Goal: Communication & Community: Share content

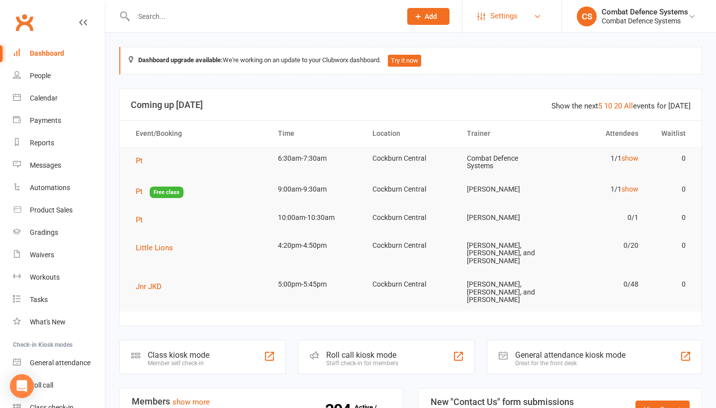
click at [533, 17] on link "Settings" at bounding box center [511, 16] width 69 height 22
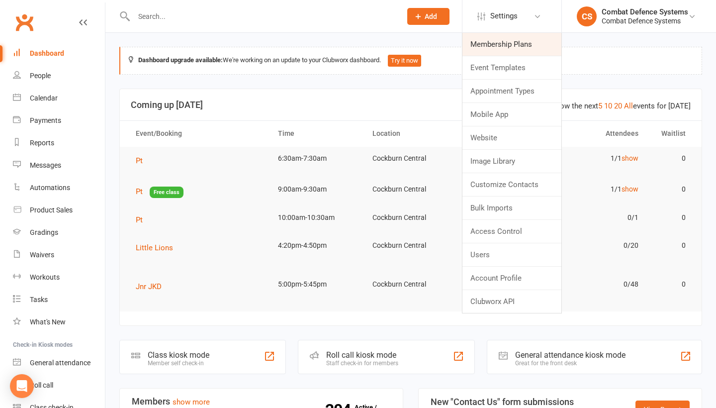
click at [524, 42] on link "Membership Plans" at bounding box center [511, 44] width 99 height 23
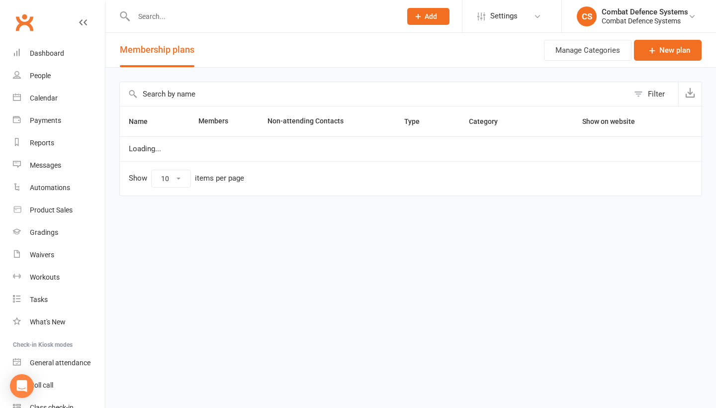
select select "50"
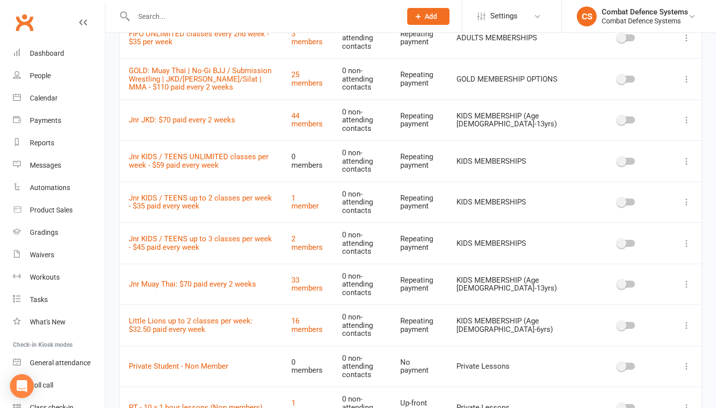
scroll to position [440, 0]
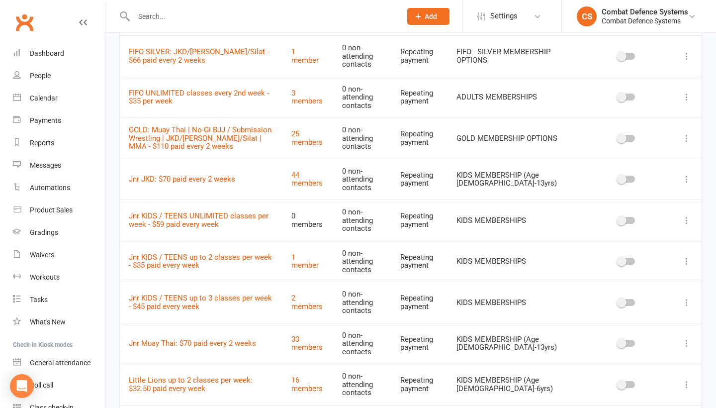
click at [687, 92] on icon at bounding box center [686, 97] width 10 height 10
click at [663, 107] on link "Edit" at bounding box center [642, 109] width 98 height 20
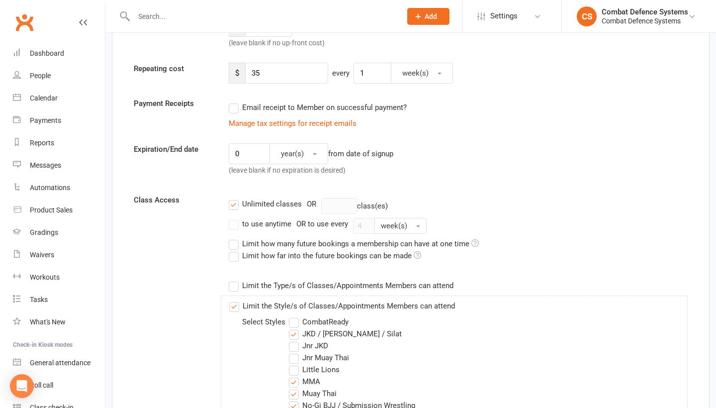
scroll to position [226, 0]
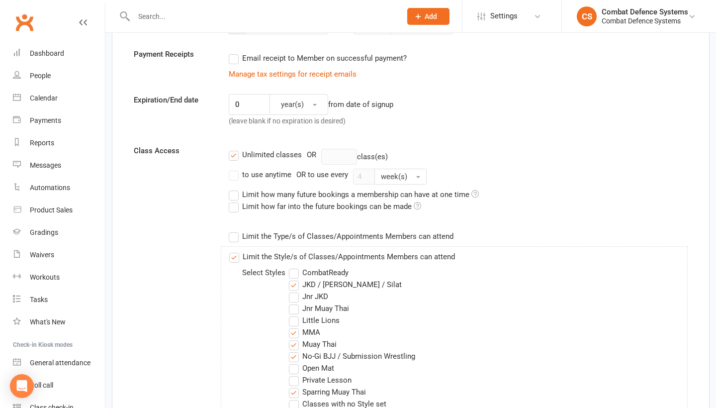
click at [234, 175] on label "to use anytime" at bounding box center [260, 174] width 63 height 12
click at [234, 168] on input "to use anytime" at bounding box center [232, 168] width 6 height 0
type input "0"
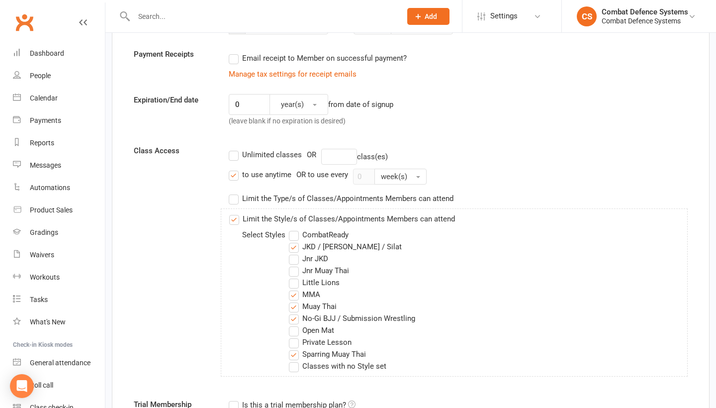
click at [234, 154] on label "Unlimited classes" at bounding box center [265, 155] width 73 height 12
click at [234, 149] on input "Unlimited classes" at bounding box center [232, 149] width 6 height 0
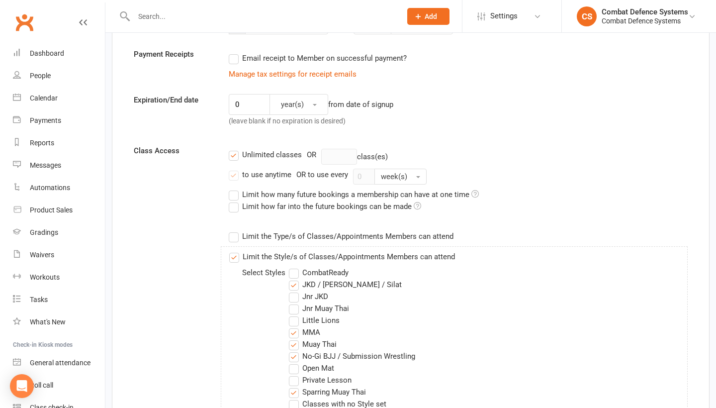
click at [483, 125] on div "0 year(s) from date of signup (leave blank if no expiration is desired)" at bounding box center [363, 112] width 284 height 37
click at [233, 157] on label "Unlimited classes" at bounding box center [265, 155] width 73 height 12
click at [233, 149] on input "Unlimited classes" at bounding box center [232, 149] width 6 height 0
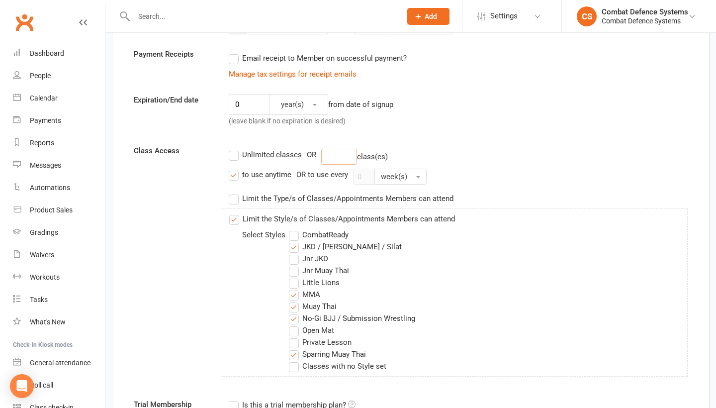
click at [342, 156] on input "number" at bounding box center [339, 157] width 36 height 16
click at [234, 157] on label "Unlimited classes" at bounding box center [265, 155] width 73 height 12
click at [234, 149] on input "Unlimited classes" at bounding box center [232, 149] width 6 height 0
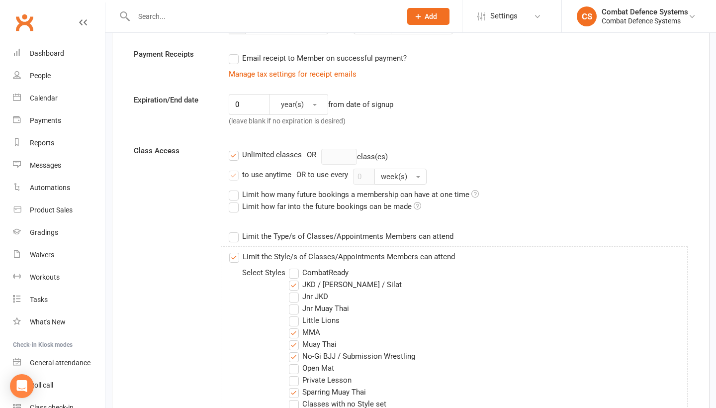
click at [232, 175] on label "to use anytime" at bounding box center [260, 174] width 63 height 12
click at [232, 168] on input "to use anytime" at bounding box center [232, 168] width 6 height 0
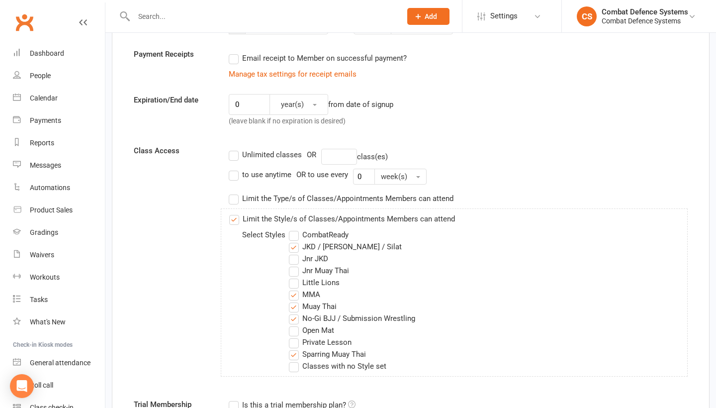
click at [235, 157] on label "Unlimited classes" at bounding box center [265, 155] width 73 height 12
click at [235, 149] on input "Unlimited classes" at bounding box center [232, 149] width 6 height 0
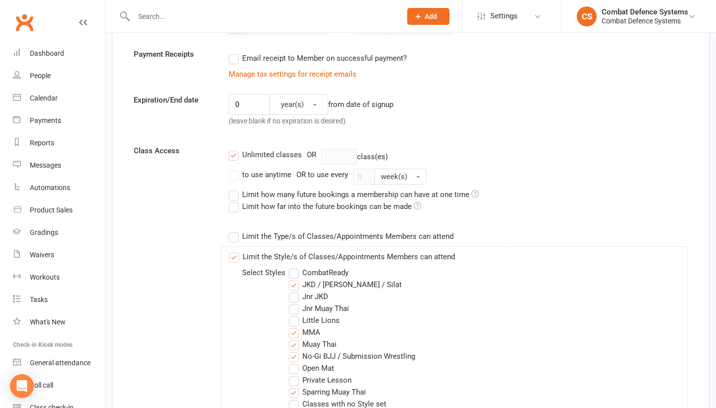
click at [235, 155] on label "Unlimited classes" at bounding box center [265, 155] width 73 height 12
click at [235, 149] on input "Unlimited classes" at bounding box center [232, 149] width 6 height 0
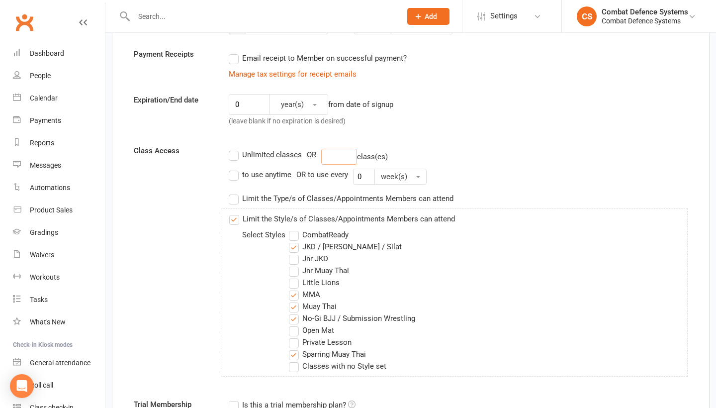
click at [337, 154] on input "number" at bounding box center [339, 157] width 36 height 16
type input "11"
click at [368, 174] on input "0" at bounding box center [364, 176] width 22 height 16
type input "2"
click at [508, 176] on div "to use anytime OR to use every 2 week(s)" at bounding box center [458, 176] width 459 height 16
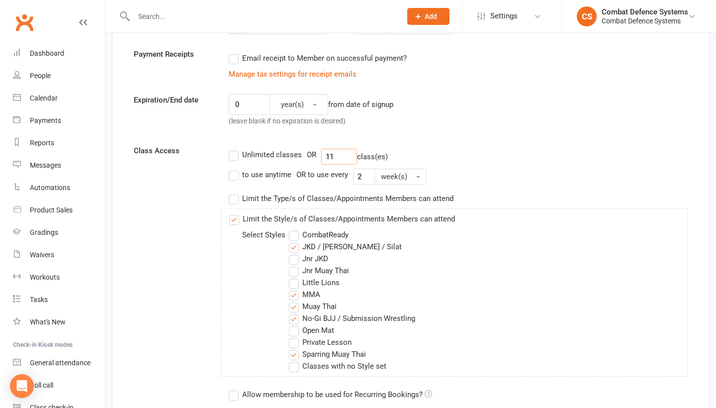
drag, startPoint x: 348, startPoint y: 153, endPoint x: 310, endPoint y: 153, distance: 37.8
click at [310, 153] on div "Unlimited classes OR 11 class(es)" at bounding box center [458, 157] width 459 height 16
type input "12"
click at [504, 108] on div "0 year(s) from date of signup (leave blank if no expiration is desired)" at bounding box center [363, 112] width 284 height 37
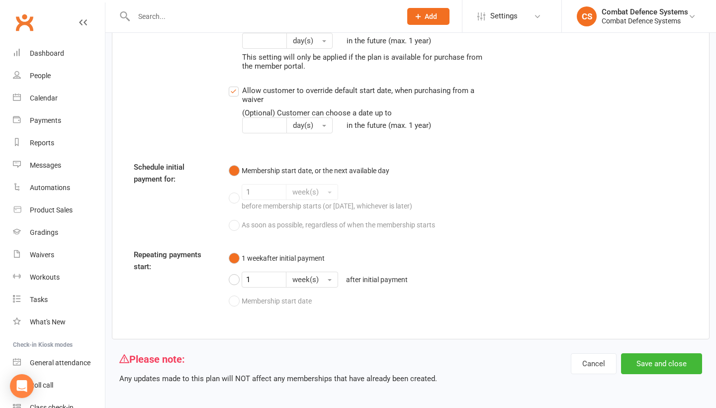
scroll to position [1390, 0]
click at [644, 353] on button "Save and close" at bounding box center [661, 363] width 81 height 21
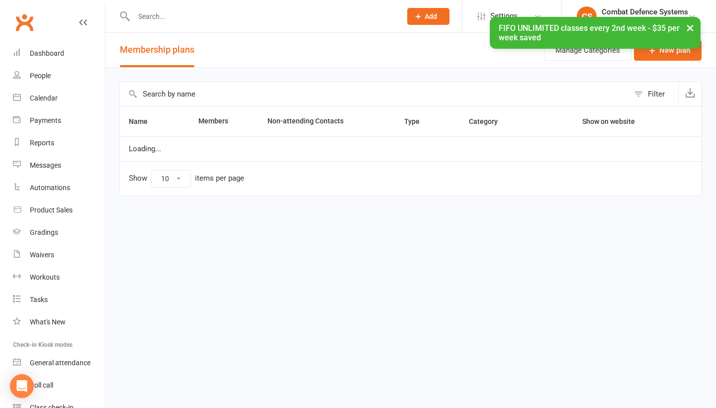
select select "50"
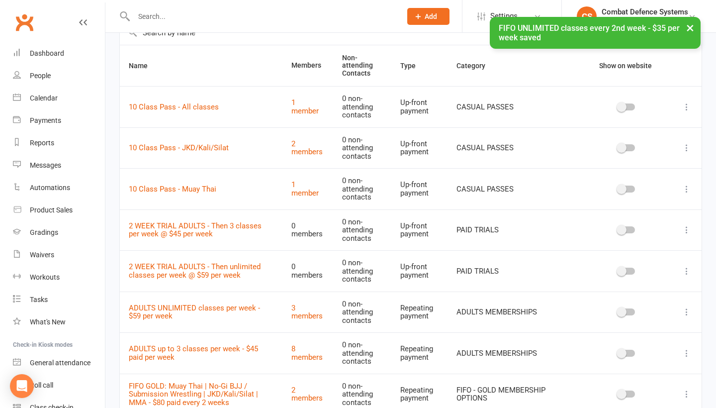
scroll to position [79, 0]
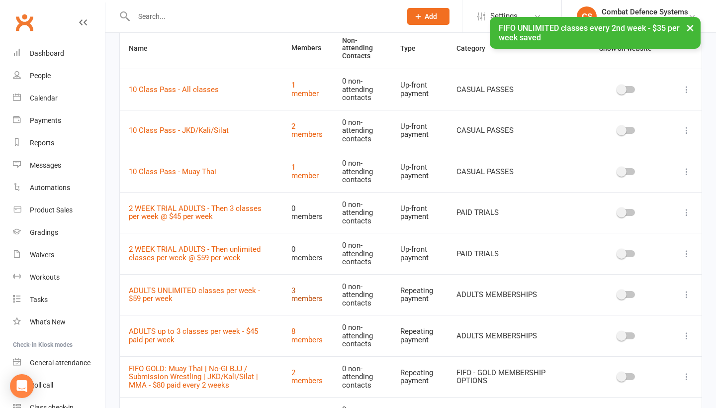
click at [323, 288] on link "3 members" at bounding box center [306, 294] width 31 height 17
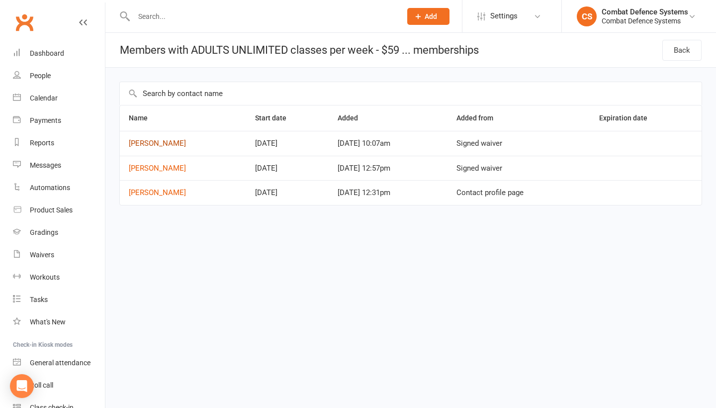
click at [156, 142] on link "[PERSON_NAME]" at bounding box center [157, 143] width 57 height 9
select select "50"
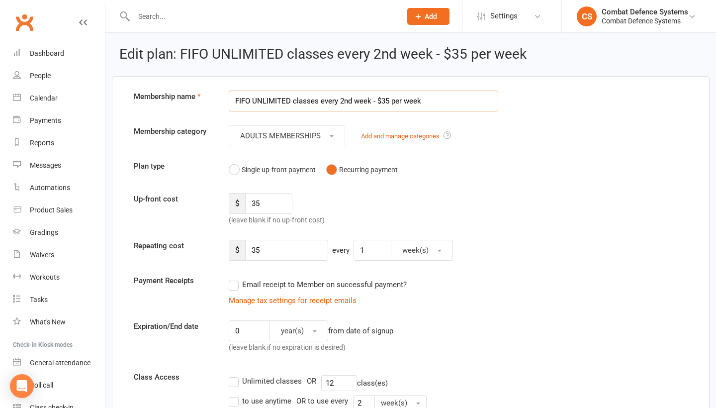
select select "50"
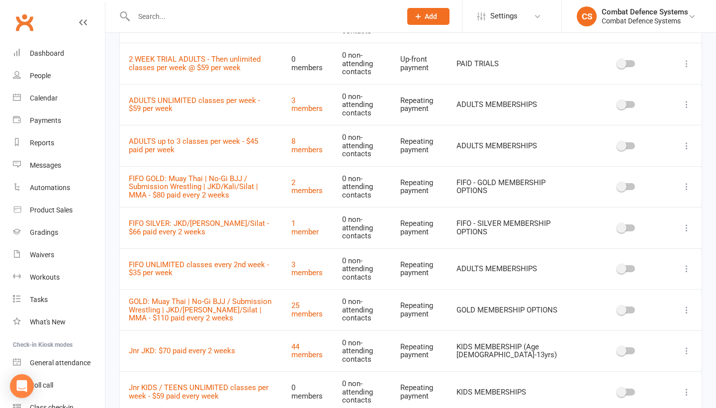
scroll to position [271, 0]
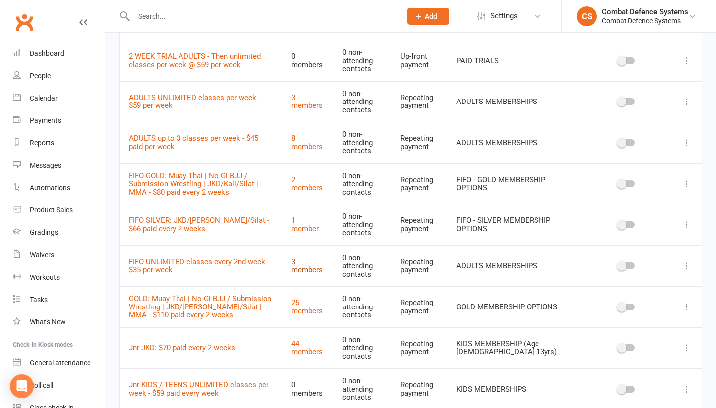
click at [323, 260] on link "3 members" at bounding box center [306, 265] width 31 height 17
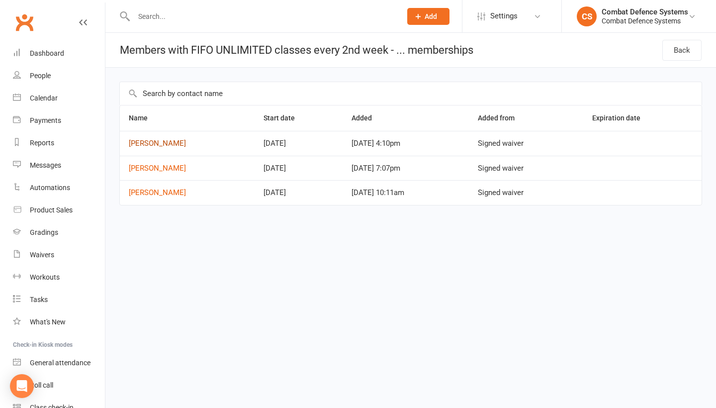
click at [158, 143] on link "[PERSON_NAME]" at bounding box center [157, 143] width 57 height 9
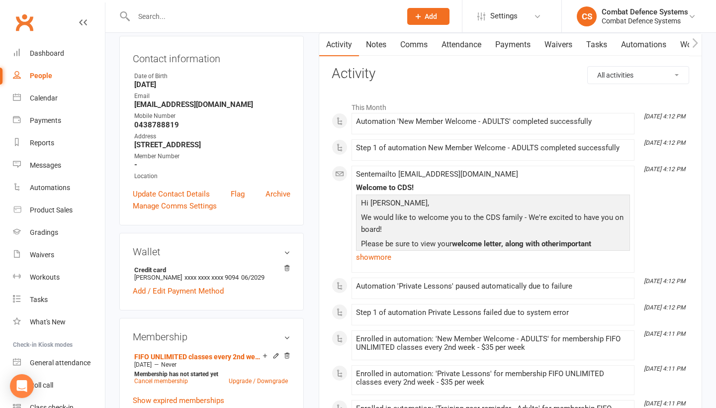
scroll to position [259, 0]
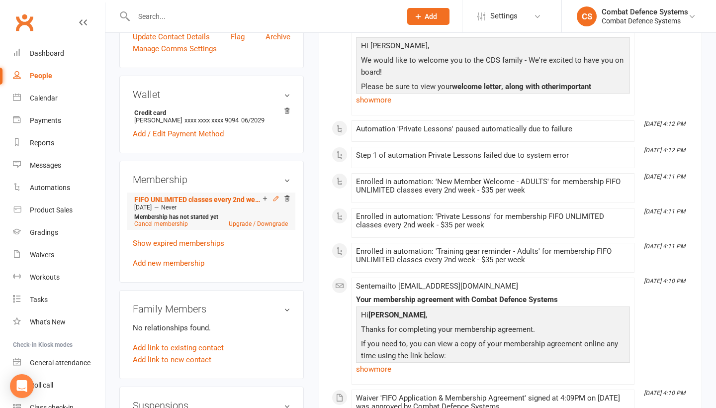
click at [277, 200] on icon at bounding box center [275, 198] width 4 height 4
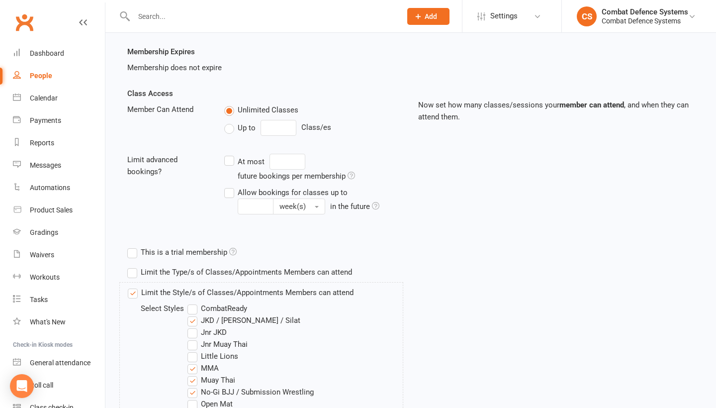
scroll to position [117, 0]
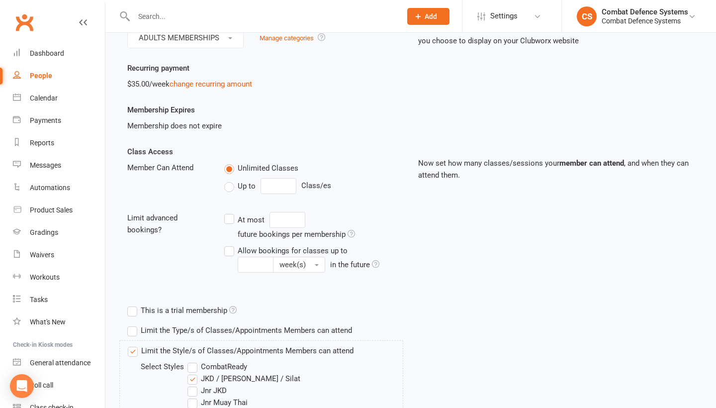
click at [232, 186] on label "Up to" at bounding box center [239, 186] width 31 height 12
click at [231, 180] on input "Up to" at bounding box center [227, 180] width 6 height 0
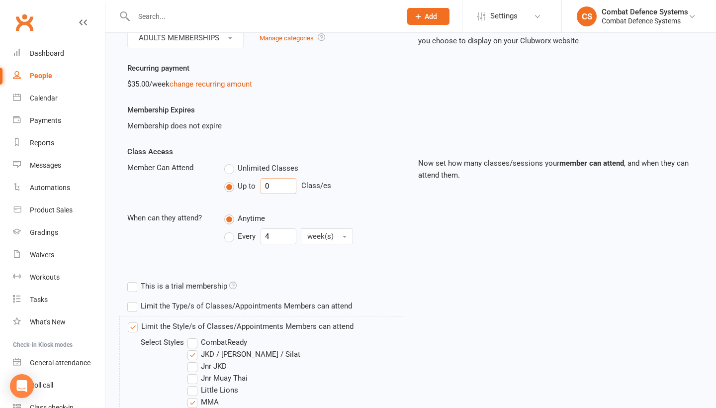
drag, startPoint x: 284, startPoint y: 184, endPoint x: 254, endPoint y: 184, distance: 29.8
click at [254, 184] on div "Up to 0 Class/es" at bounding box center [313, 186] width 179 height 16
click at [366, 198] on div "Class Access Member Can Attend Unlimited Classes Up to 11 Class/es When can the…" at bounding box center [265, 204] width 291 height 116
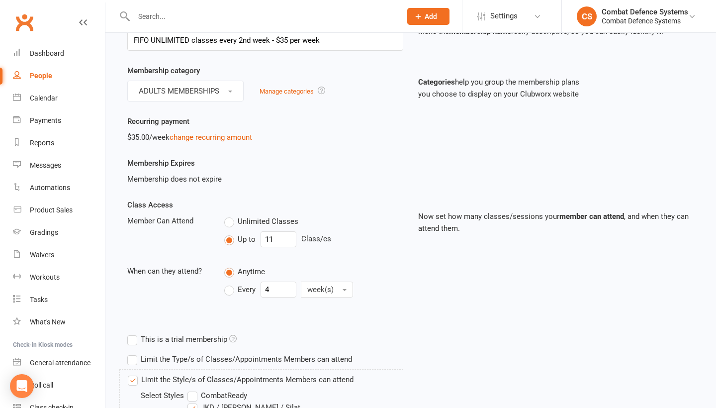
scroll to position [74, 0]
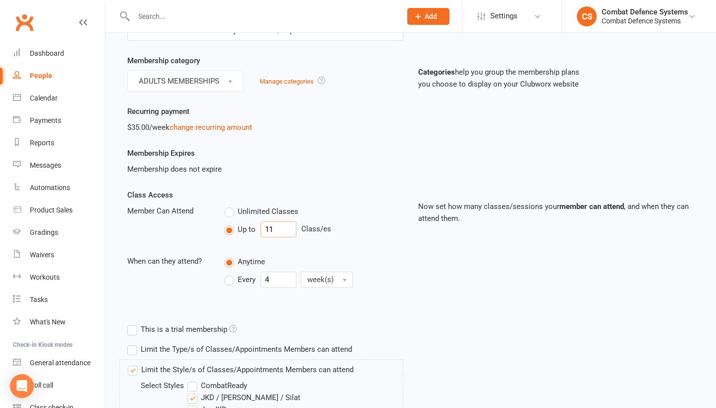
click at [280, 229] on input "11" at bounding box center [278, 229] width 36 height 16
type input "12"
drag, startPoint x: 279, startPoint y: 278, endPoint x: 258, endPoint y: 278, distance: 20.4
click at [258, 278] on div "Every 4 week(s)" at bounding box center [293, 279] width 139 height 16
type input "2"
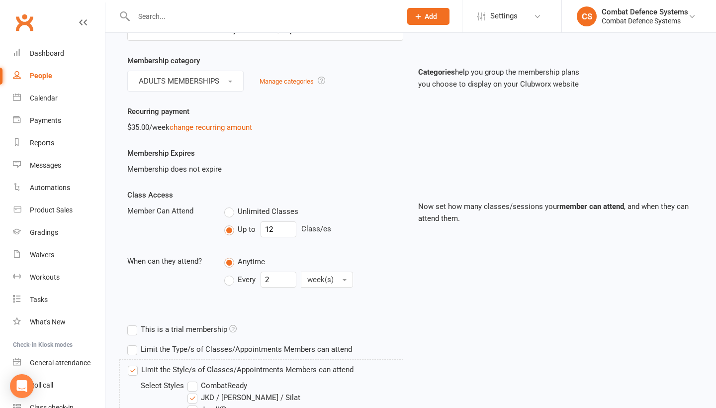
click at [444, 278] on div "Class Access Member Can Attend Unlimited Classes Up to 12 Class/es When can the…" at bounding box center [410, 254] width 581 height 130
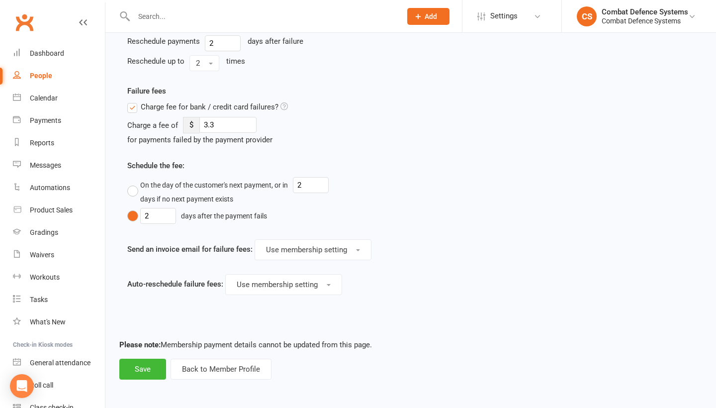
scroll to position [723, 0]
click at [134, 361] on button "Save" at bounding box center [142, 368] width 47 height 21
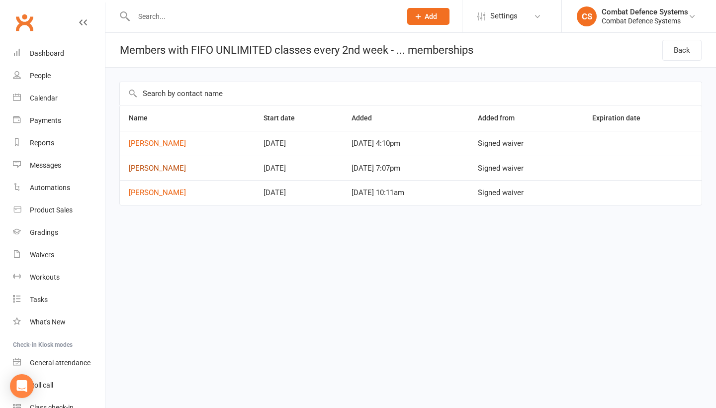
click at [181, 167] on link "[PERSON_NAME]" at bounding box center [157, 168] width 57 height 9
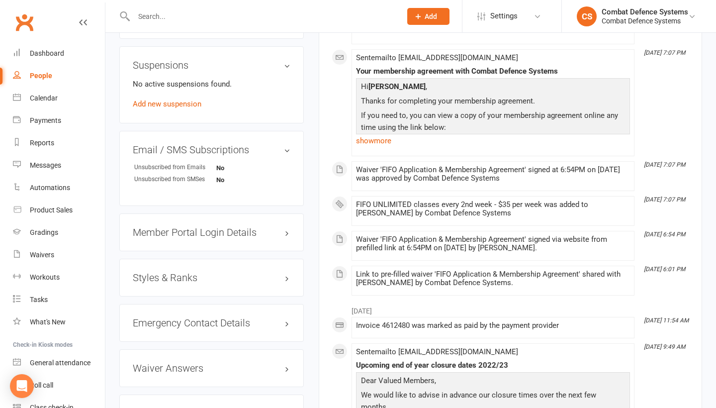
scroll to position [343, 0]
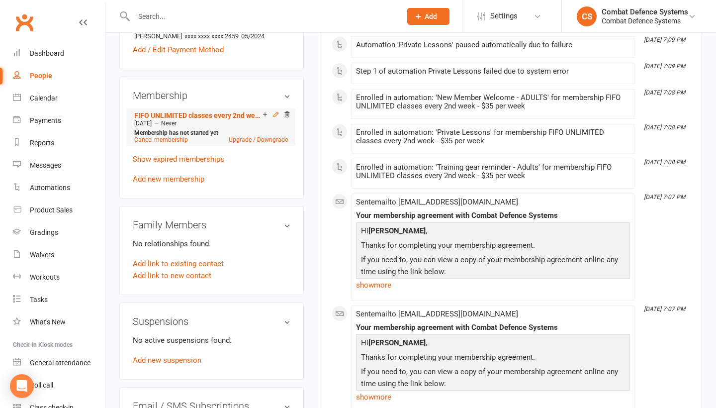
click at [275, 116] on icon at bounding box center [275, 114] width 4 height 4
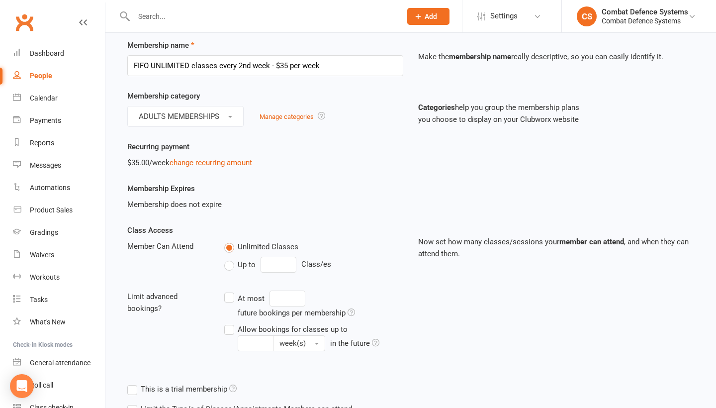
scroll to position [42, 0]
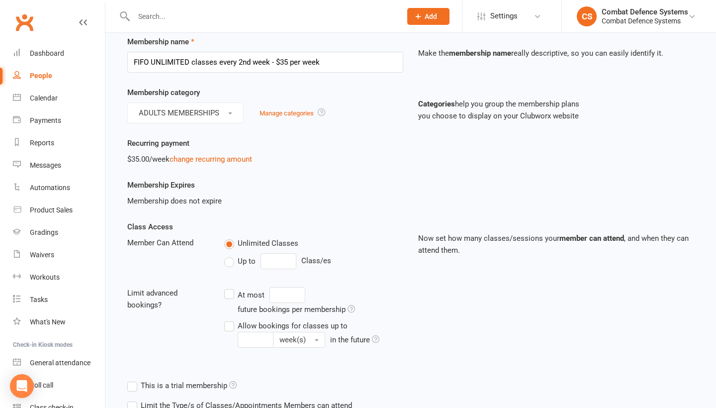
click at [232, 262] on label "Up to" at bounding box center [239, 261] width 31 height 12
click at [231, 255] on input "Up to" at bounding box center [227, 255] width 6 height 0
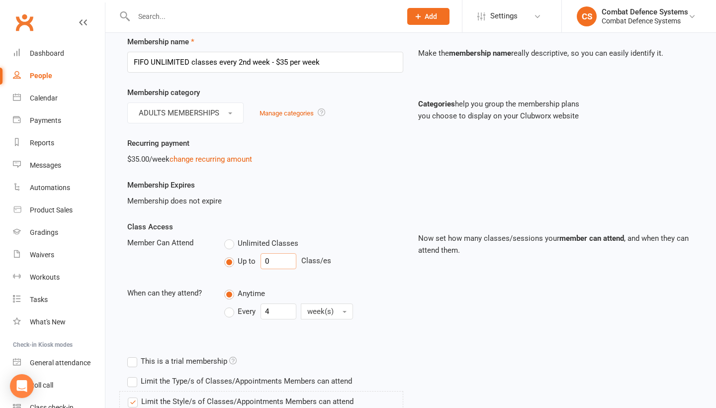
drag, startPoint x: 278, startPoint y: 259, endPoint x: 251, endPoint y: 259, distance: 27.3
click at [251, 259] on div "Up to 0 Class/es" at bounding box center [313, 261] width 179 height 16
type input "12"
click at [320, 200] on div "Membership does not expire" at bounding box center [265, 201] width 276 height 12
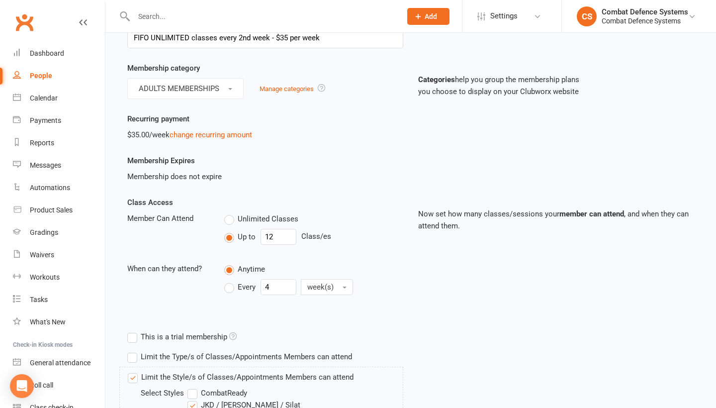
scroll to position [76, 0]
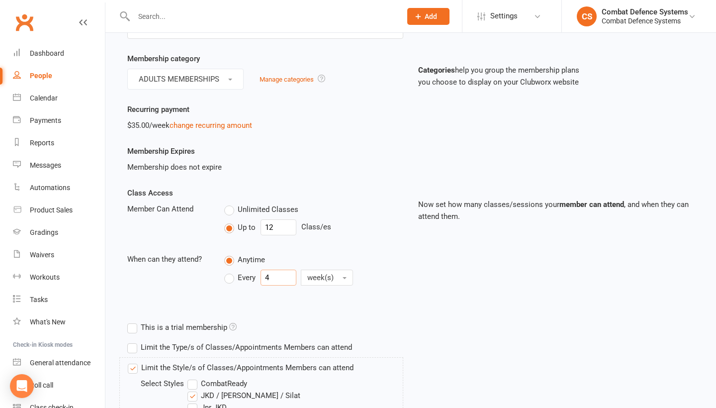
drag, startPoint x: 276, startPoint y: 278, endPoint x: 259, endPoint y: 278, distance: 17.4
click at [259, 278] on div "Every 4 week(s)" at bounding box center [293, 277] width 139 height 16
type input "2"
click at [472, 289] on div "Class Access Member Can Attend Unlimited Classes Up to 12 Class/es When can the…" at bounding box center [410, 252] width 581 height 130
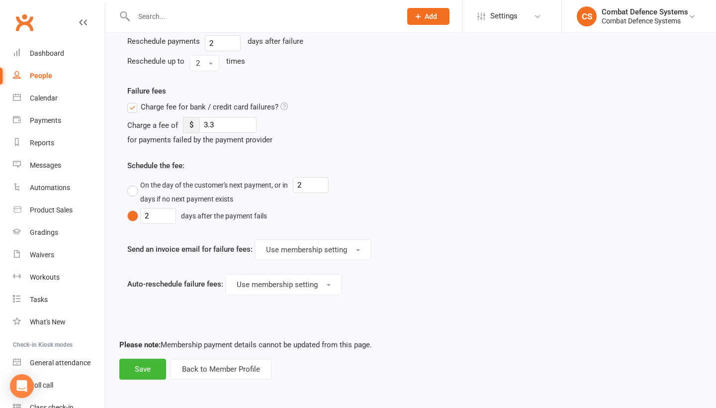
scroll to position [723, 0]
click at [153, 358] on button "Save" at bounding box center [142, 368] width 47 height 21
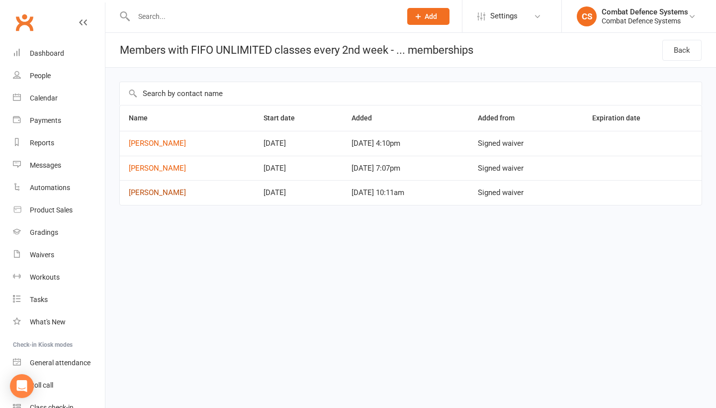
click at [158, 189] on link "[PERSON_NAME]" at bounding box center [157, 192] width 57 height 9
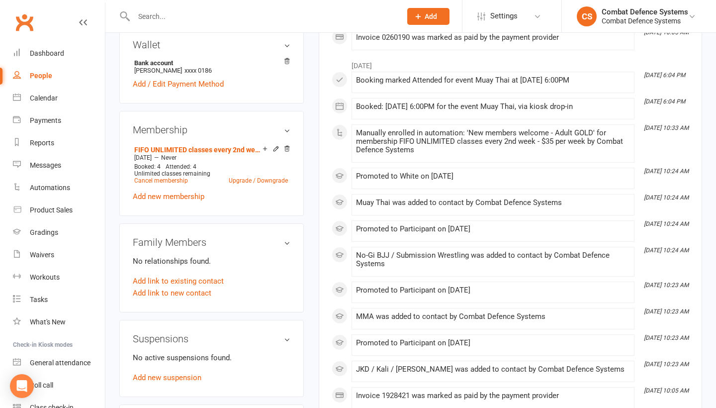
scroll to position [328, 0]
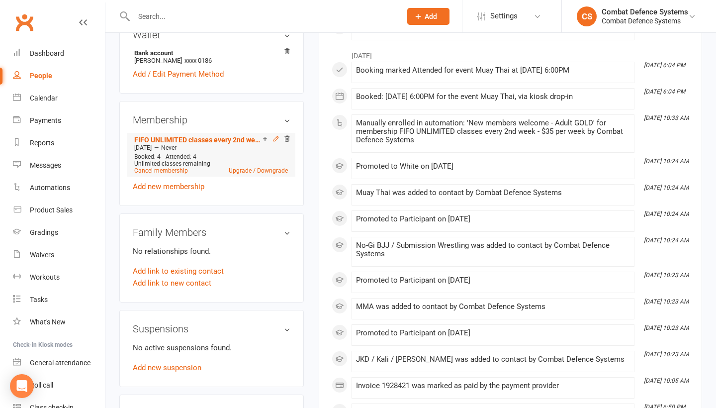
click at [275, 141] on icon at bounding box center [275, 138] width 7 height 7
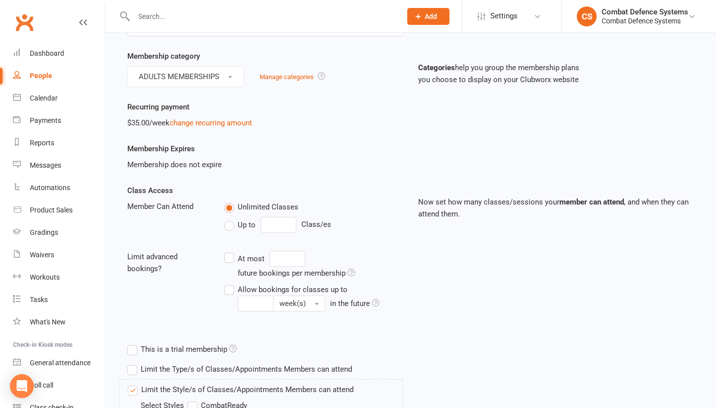
scroll to position [82, 0]
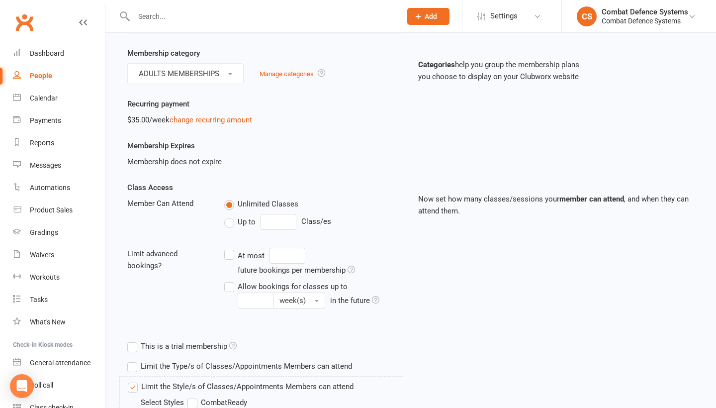
click at [230, 226] on label "Up to" at bounding box center [239, 222] width 31 height 12
click at [230, 216] on input "Up to" at bounding box center [227, 216] width 6 height 0
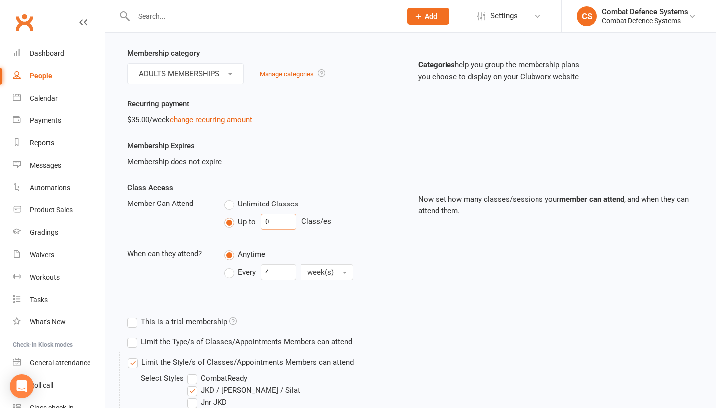
drag, startPoint x: 270, startPoint y: 220, endPoint x: 264, endPoint y: 220, distance: 6.5
click at [264, 220] on input "0" at bounding box center [278, 222] width 36 height 16
type input "12"
click at [447, 280] on div "Class Access Member Can Attend Unlimited Classes Up to 12 Class/es When can the…" at bounding box center [410, 246] width 581 height 130
drag, startPoint x: 276, startPoint y: 266, endPoint x: 257, endPoint y: 266, distance: 18.9
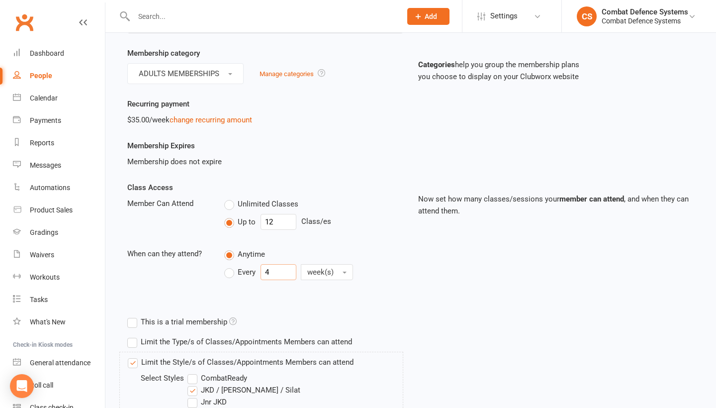
click at [257, 266] on div "Every 4 week(s)" at bounding box center [293, 272] width 139 height 16
click at [443, 276] on div "Class Access Member Can Attend Unlimited Classes Up to 12 Class/es When can the…" at bounding box center [410, 246] width 581 height 130
click at [227, 273] on label "Every" at bounding box center [239, 272] width 31 height 12
click at [227, 264] on input "Every" at bounding box center [227, 264] width 6 height 0
drag, startPoint x: 279, startPoint y: 270, endPoint x: 257, endPoint y: 270, distance: 22.4
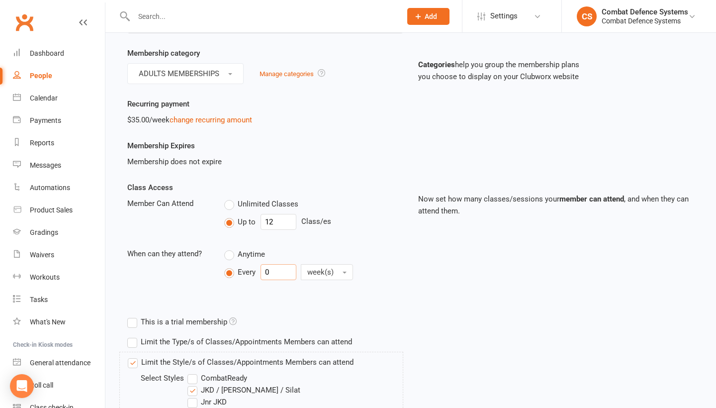
click at [257, 270] on div "Every 0 week(s)" at bounding box center [293, 272] width 139 height 16
type input "2"
click at [421, 259] on div "Class Access Member Can Attend Unlimited Classes Up to 12 Class/es When can the…" at bounding box center [410, 246] width 581 height 130
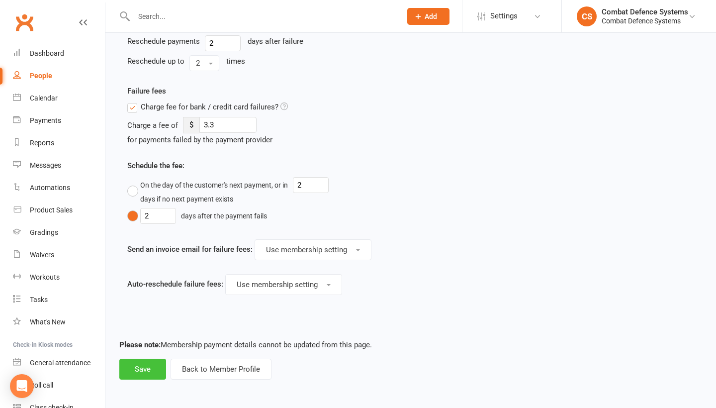
scroll to position [723, 0]
click at [142, 366] on button "Save" at bounding box center [142, 368] width 47 height 21
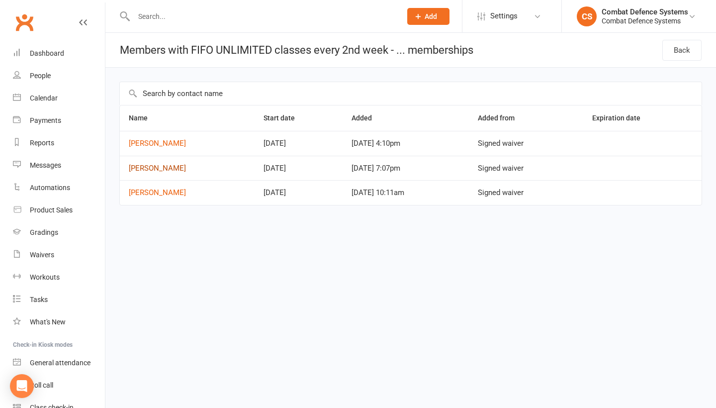
click at [174, 165] on link "[PERSON_NAME]" at bounding box center [157, 168] width 57 height 9
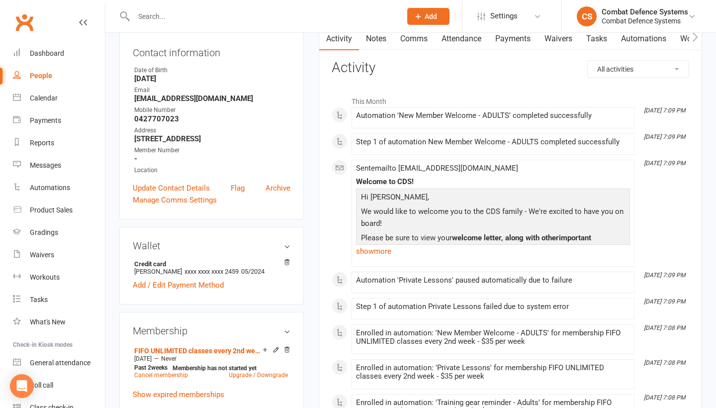
scroll to position [186, 0]
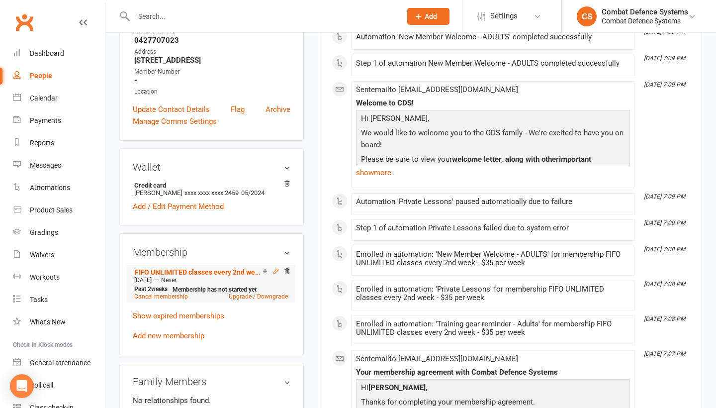
click at [275, 273] on icon at bounding box center [275, 270] width 4 height 4
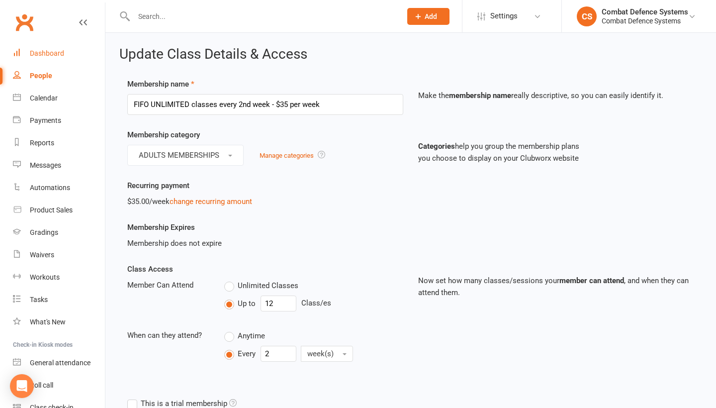
click at [55, 52] on div "Dashboard" at bounding box center [47, 53] width 34 height 8
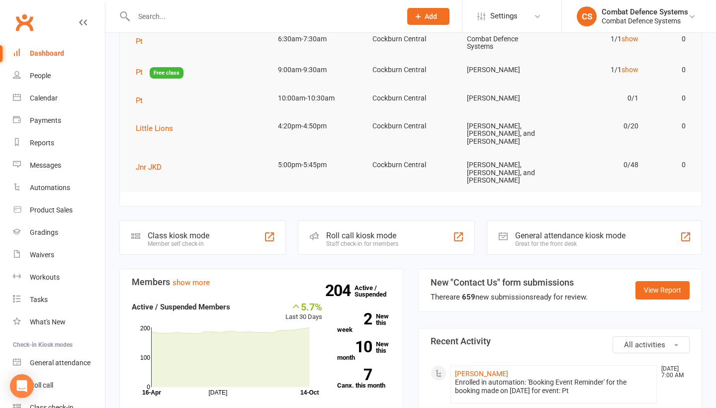
scroll to position [221, 0]
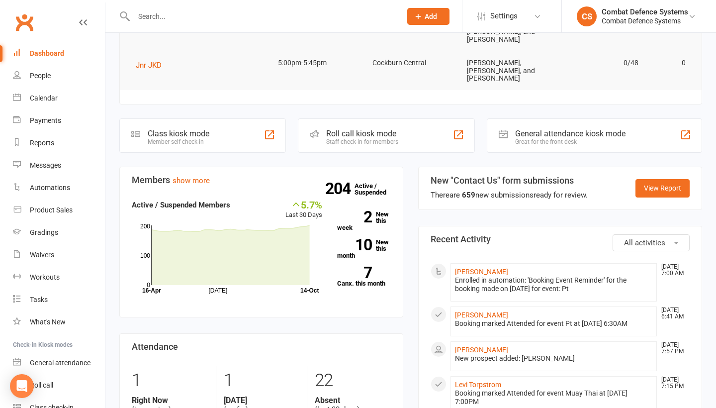
click at [48, 51] on div "Dashboard" at bounding box center [47, 53] width 34 height 8
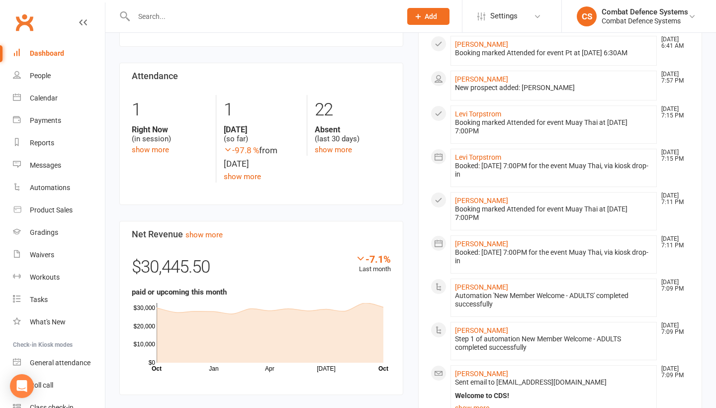
scroll to position [542, 0]
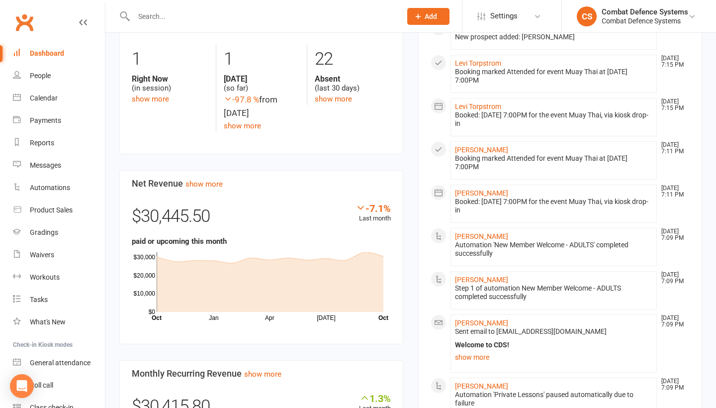
click at [179, 16] on input "text" at bounding box center [262, 16] width 263 height 14
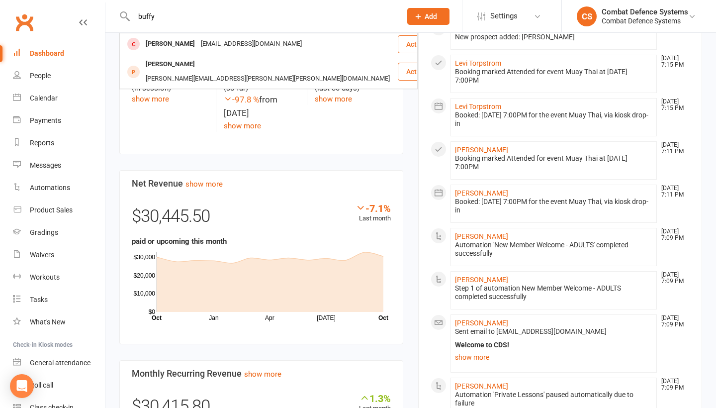
type input "Buffy"
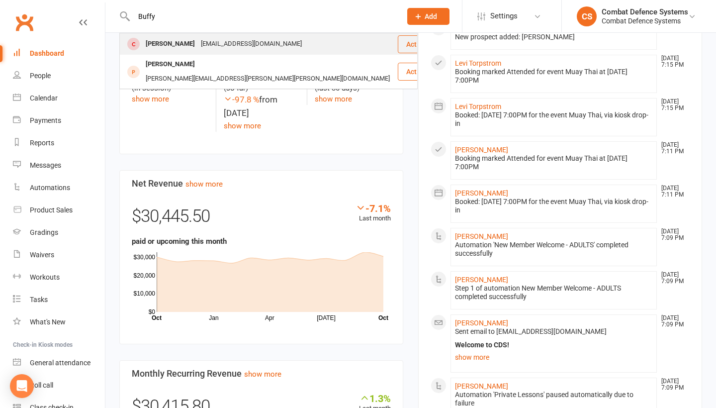
drag, startPoint x: 151, startPoint y: 32, endPoint x: 164, endPoint y: 43, distance: 16.6
click at [164, 43] on div "[PERSON_NAME]" at bounding box center [170, 44] width 55 height 14
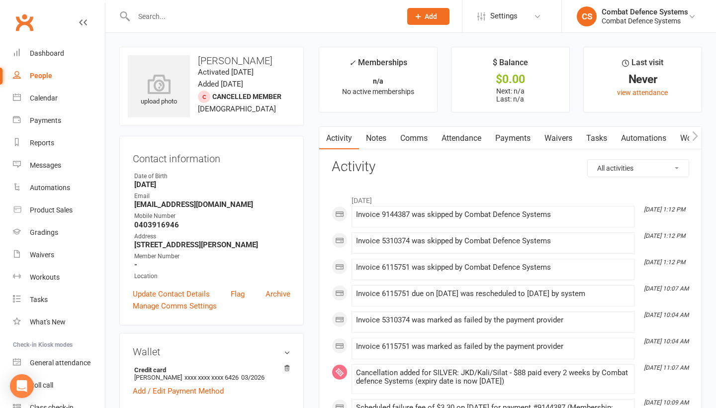
click at [514, 135] on link "Payments" at bounding box center [512, 138] width 49 height 23
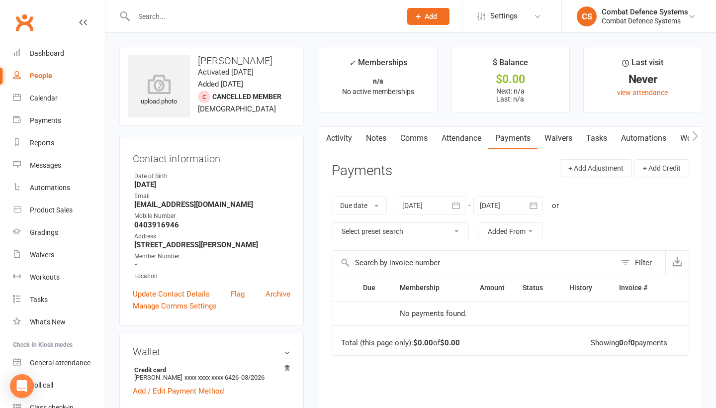
click at [420, 203] on div at bounding box center [431, 205] width 70 height 18
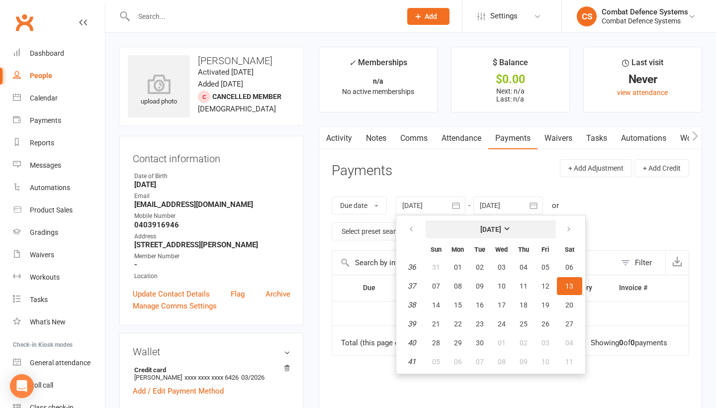
click at [501, 227] on strong "[DATE]" at bounding box center [490, 229] width 21 height 8
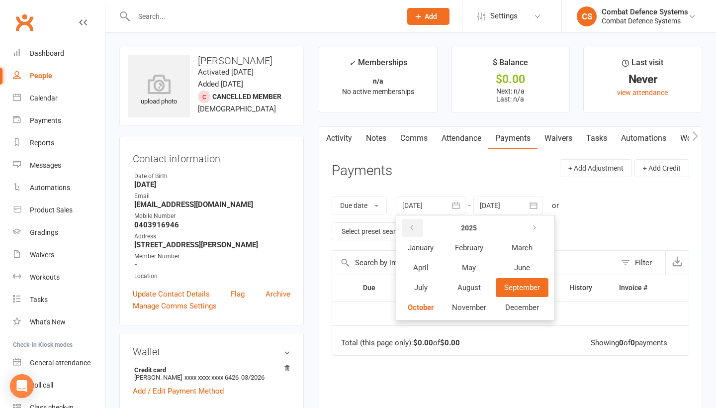
click at [414, 228] on icon "button" at bounding box center [411, 228] width 7 height 8
click at [424, 245] on span "January" at bounding box center [421, 247] width 26 height 9
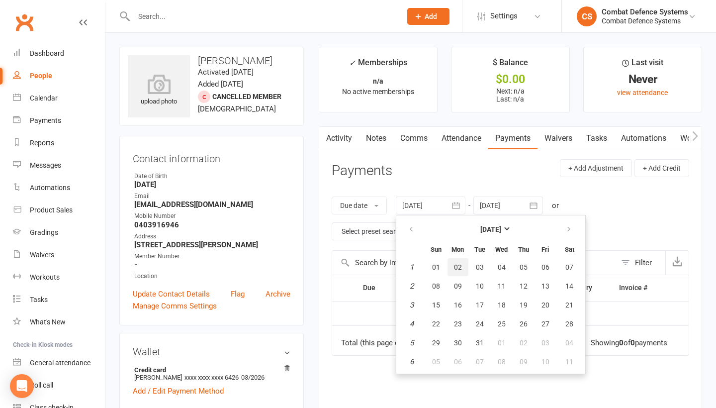
click at [461, 265] on span "02" at bounding box center [458, 267] width 8 height 8
type input "[DATE]"
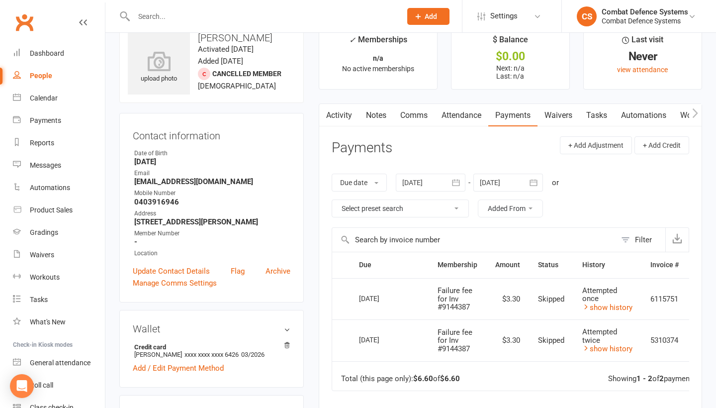
scroll to position [16, 0]
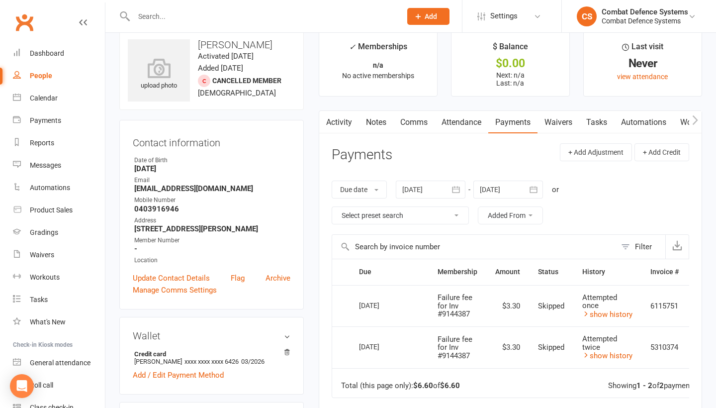
click at [373, 123] on link "Notes" at bounding box center [376, 122] width 34 height 23
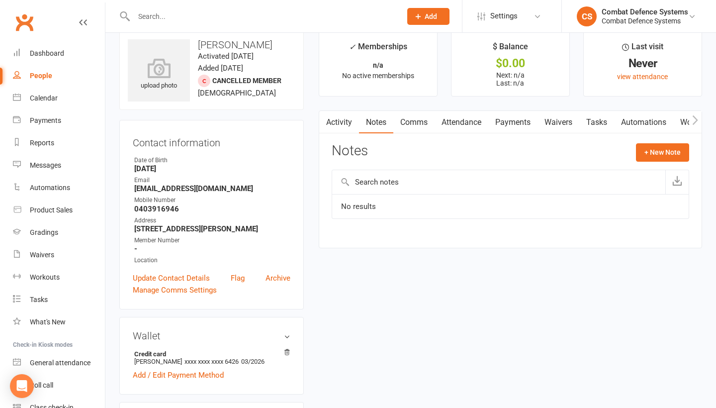
click at [373, 123] on link "Notes" at bounding box center [376, 122] width 34 height 23
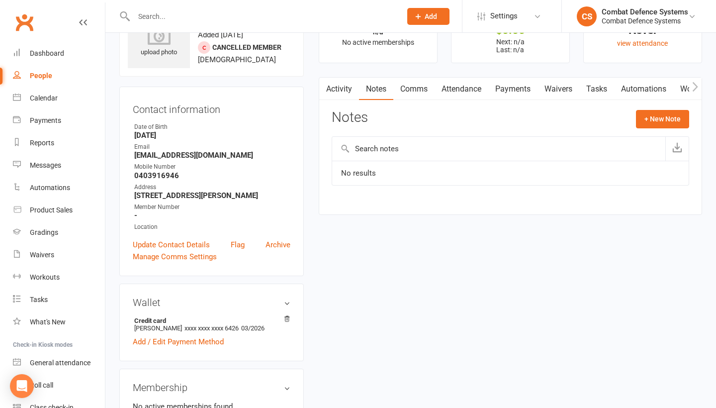
scroll to position [50, 0]
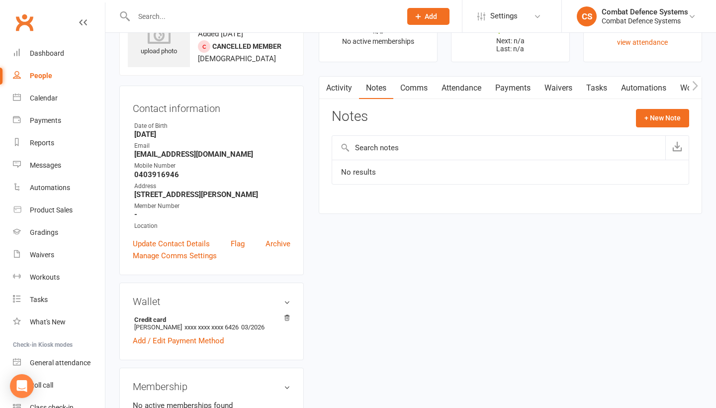
click at [466, 90] on link "Attendance" at bounding box center [461, 88] width 54 height 23
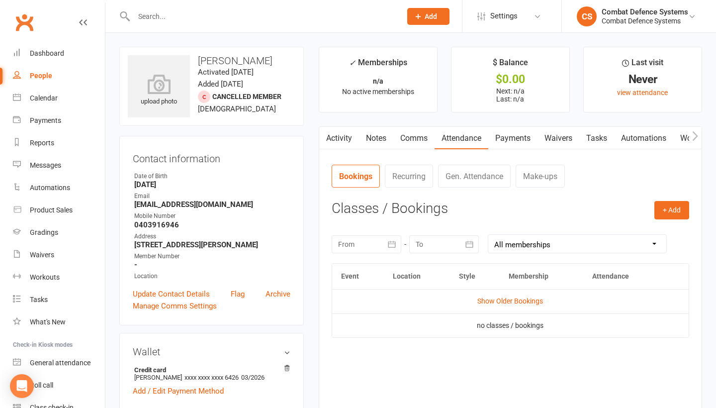
click at [342, 137] on link "Activity" at bounding box center [339, 138] width 40 height 23
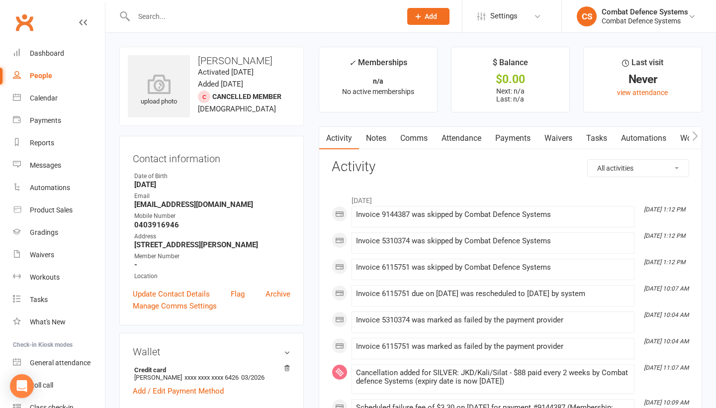
click at [193, 17] on input "text" at bounding box center [262, 16] width 263 height 14
type input "[PERSON_NAME]"
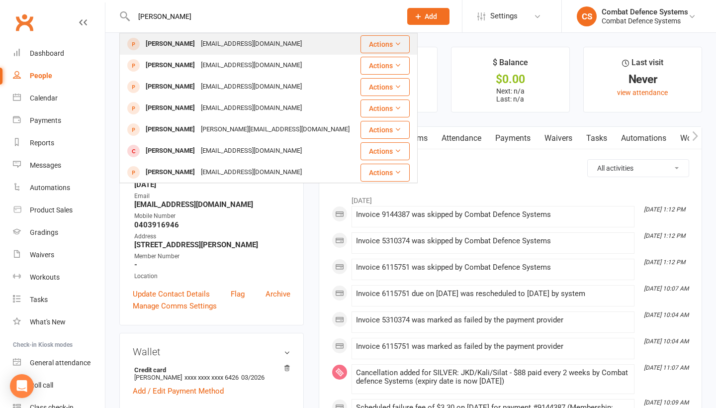
click at [172, 45] on div "[PERSON_NAME]" at bounding box center [170, 44] width 55 height 14
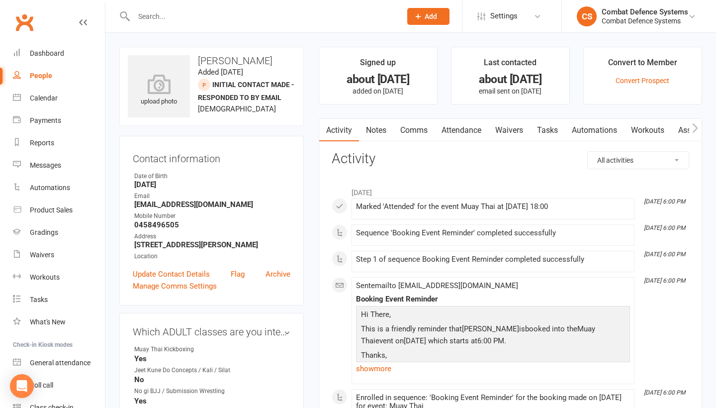
click at [420, 130] on link "Comms" at bounding box center [413, 130] width 41 height 23
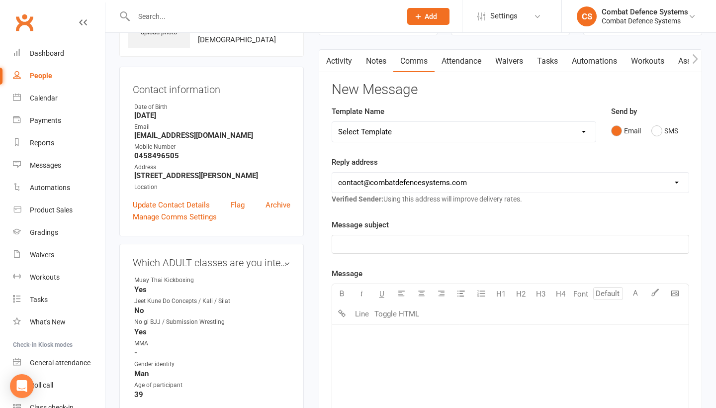
scroll to position [71, 0]
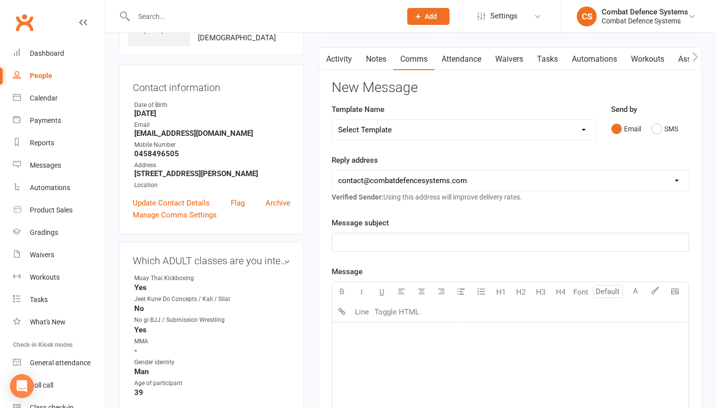
click at [391, 338] on p "﻿" at bounding box center [510, 334] width 344 height 12
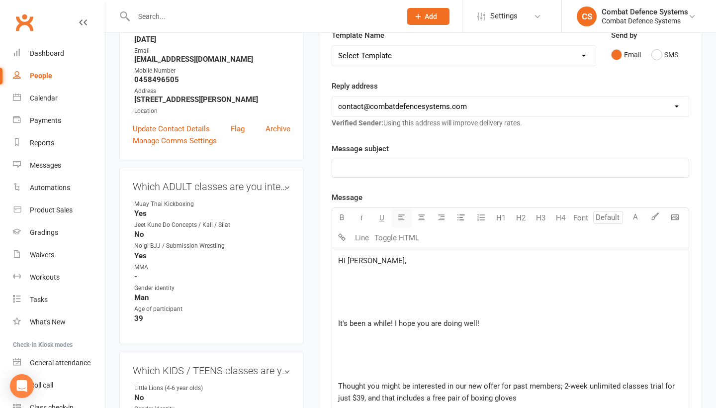
scroll to position [161, 0]
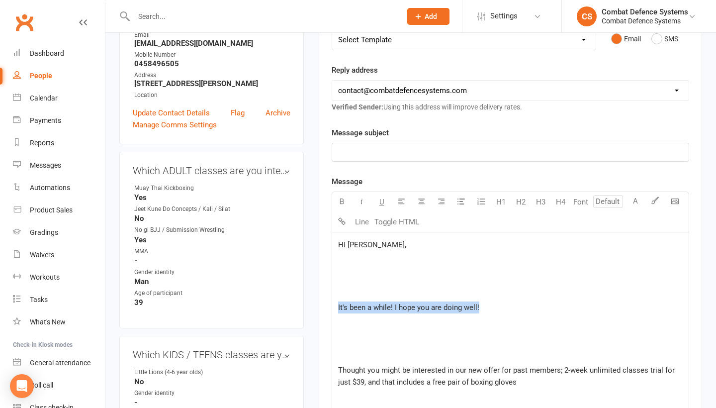
drag, startPoint x: 483, startPoint y: 307, endPoint x: 333, endPoint y: 306, distance: 149.6
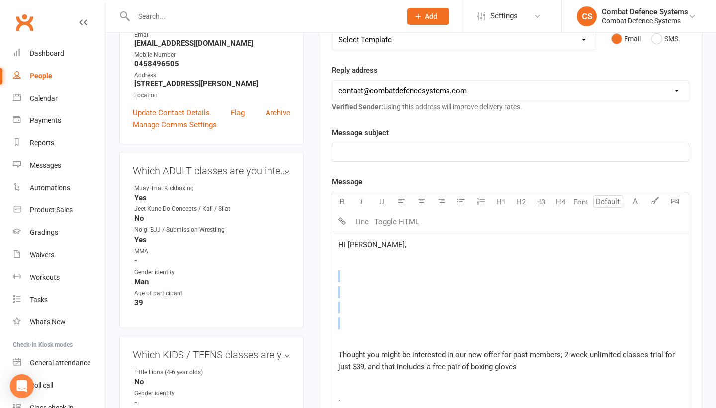
drag, startPoint x: 339, startPoint y: 343, endPoint x: 335, endPoint y: 272, distance: 70.7
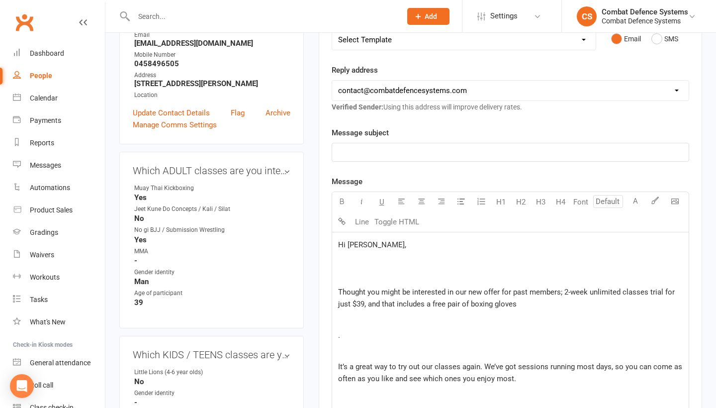
drag, startPoint x: 340, startPoint y: 279, endPoint x: 341, endPoint y: 258, distance: 20.9
click at [337, 263] on div "Hi [PERSON_NAME], ﻿ ﻿ Thought you might be interested in our new offer for past…" at bounding box center [510, 405] width 356 height 347
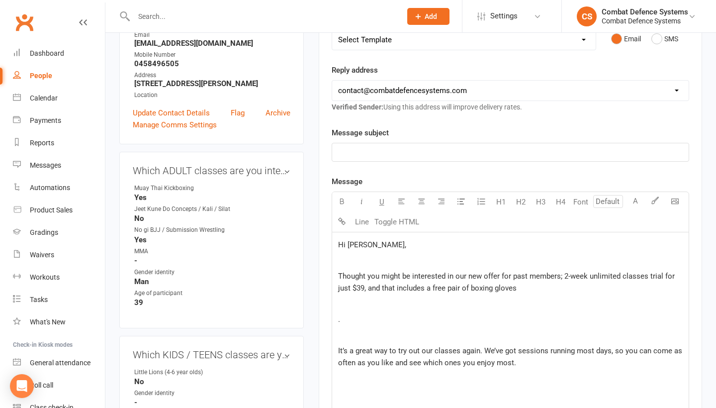
click at [337, 273] on div "Hi [PERSON_NAME], ﻿ Thought you might be interested in our new offer for past m…" at bounding box center [510, 397] width 356 height 331
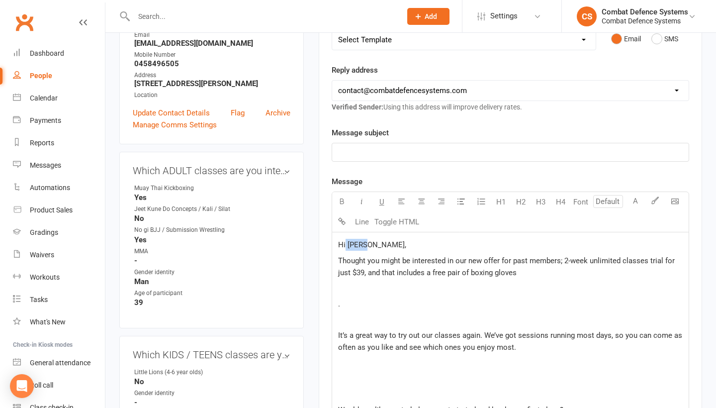
drag, startPoint x: 368, startPoint y: 245, endPoint x: 344, endPoint y: 244, distance: 23.9
click at [344, 244] on span "Hi [PERSON_NAME]," at bounding box center [372, 244] width 68 height 9
drag, startPoint x: 369, startPoint y: 245, endPoint x: 348, endPoint y: 245, distance: 20.9
click at [348, 245] on span "Hi [PERSON_NAME]," at bounding box center [372, 244] width 68 height 9
drag, startPoint x: 343, startPoint y: 323, endPoint x: 336, endPoint y: 290, distance: 33.6
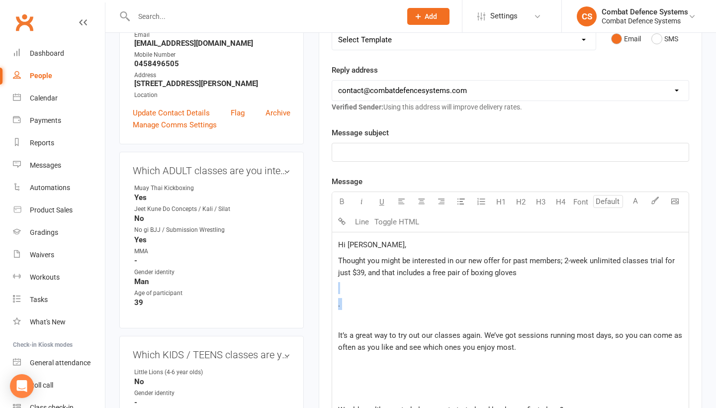
click at [336, 290] on div "Hi [PERSON_NAME], Thought you might be interested in our new offer for past mem…" at bounding box center [510, 390] width 356 height 316
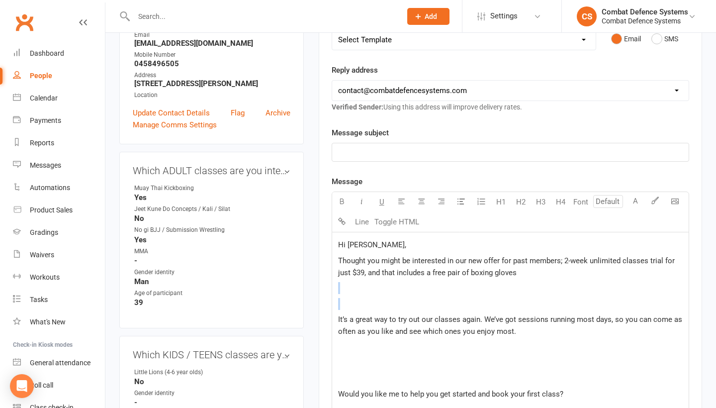
drag, startPoint x: 340, startPoint y: 310, endPoint x: 340, endPoint y: 293, distance: 16.9
click at [340, 293] on div "Hi [PERSON_NAME], Thought you might be interested in our new offer for past mem…" at bounding box center [510, 382] width 356 height 300
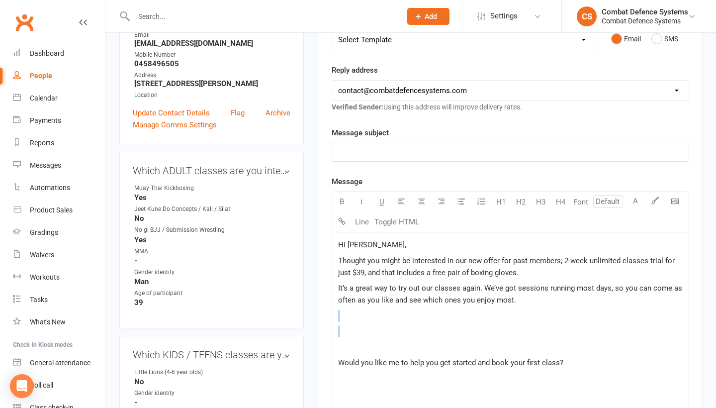
drag, startPoint x: 380, startPoint y: 347, endPoint x: 339, endPoint y: 320, distance: 48.7
click at [339, 320] on div "Hi [PERSON_NAME], Thought you might be interested in our new offer for past mem…" at bounding box center [510, 366] width 356 height 268
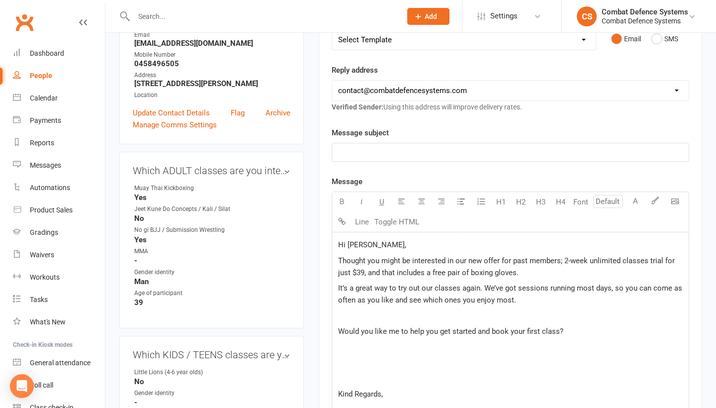
click at [345, 315] on p "﻿" at bounding box center [510, 316] width 344 height 12
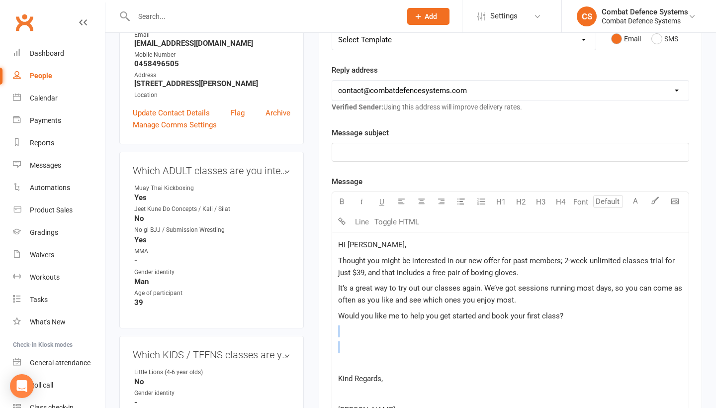
drag, startPoint x: 348, startPoint y: 366, endPoint x: 349, endPoint y: 328, distance: 38.3
click at [349, 328] on div "Hi [PERSON_NAME], Thought you might be interested in our new offer for past mem…" at bounding box center [510, 343] width 356 height 222
click at [350, 329] on p "﻿" at bounding box center [510, 331] width 344 height 12
click at [370, 367] on p "﻿" at bounding box center [510, 362] width 344 height 12
click at [336, 362] on div "Hi [PERSON_NAME], Thought you might be interested in our new offer for past mem…" at bounding box center [510, 319] width 356 height 174
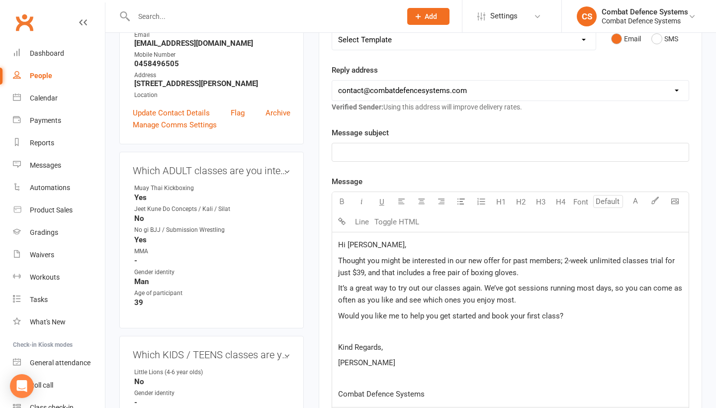
click at [338, 392] on span "Combat Defence Systems" at bounding box center [381, 393] width 86 height 9
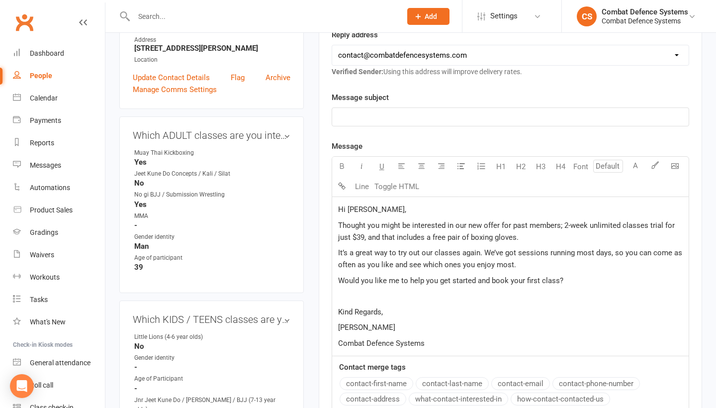
scroll to position [211, 0]
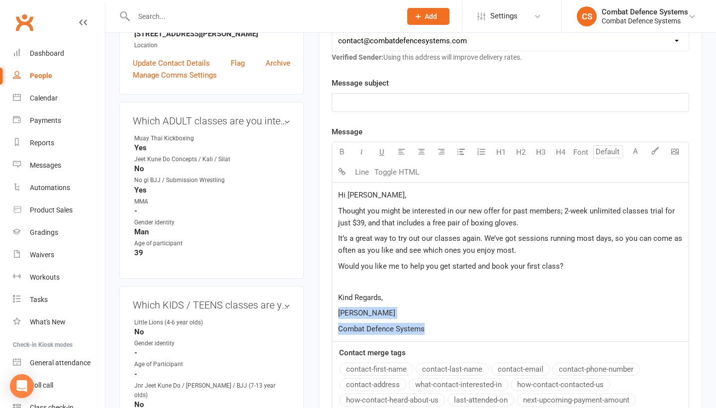
drag, startPoint x: 428, startPoint y: 329, endPoint x: 330, endPoint y: 308, distance: 99.6
click at [330, 308] on div "Activity Notes Comms Attendance Waivers Tasks Automations Workouts Assessments …" at bounding box center [510, 224] width 383 height 632
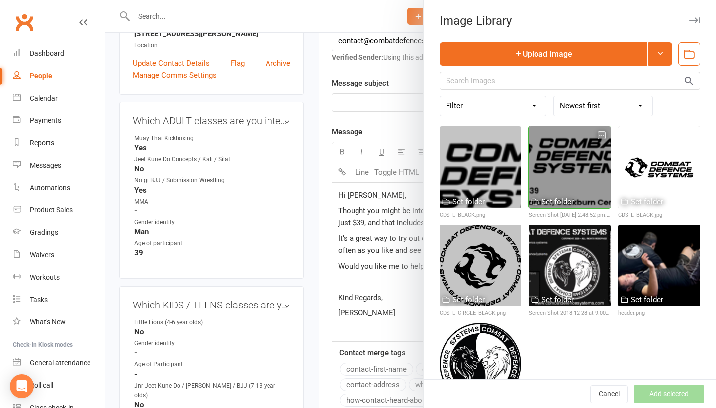
click at [567, 174] on div at bounding box center [569, 167] width 82 height 82
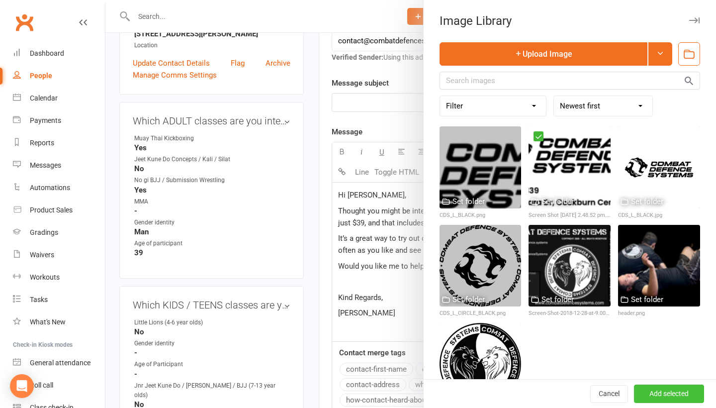
click at [660, 388] on button "Add selected" at bounding box center [669, 394] width 70 height 18
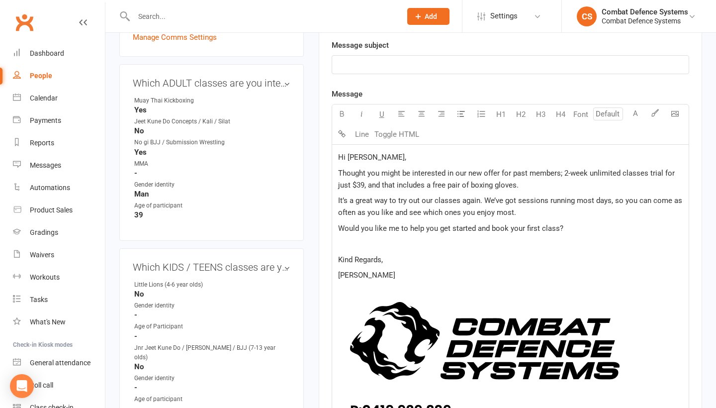
scroll to position [321, 0]
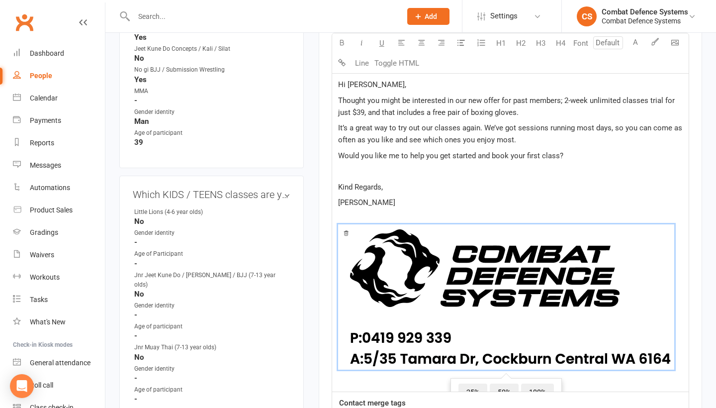
click at [483, 284] on img at bounding box center [506, 296] width 336 height 145
click at [502, 386] on span "50%" at bounding box center [504, 392] width 29 height 18
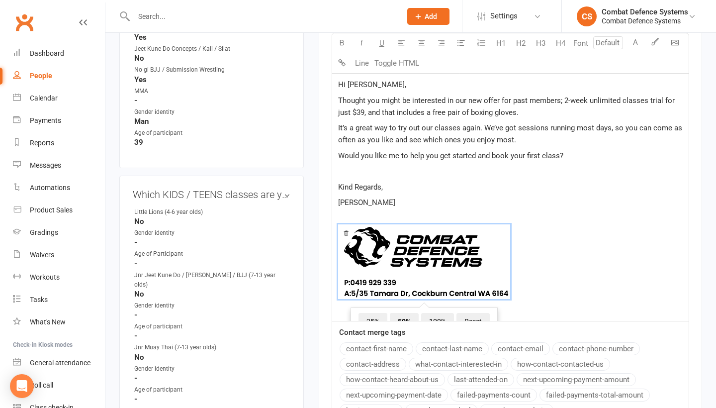
click at [554, 231] on span "﻿ 25% 50% 100% Reset" at bounding box center [510, 263] width 344 height 78
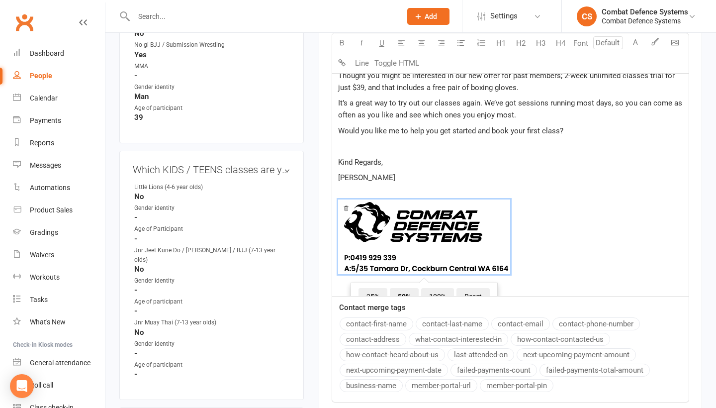
click at [589, 241] on span "﻿ 25% 50% 100% Reset" at bounding box center [510, 238] width 344 height 78
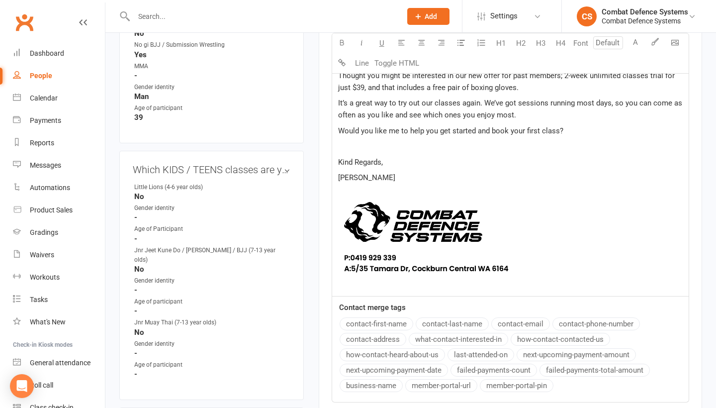
click at [525, 285] on p "﻿ ﻿ ﻿" at bounding box center [510, 238] width 344 height 102
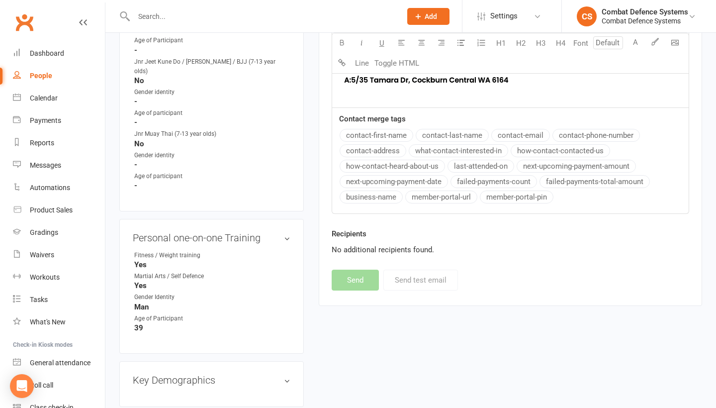
scroll to position [535, 0]
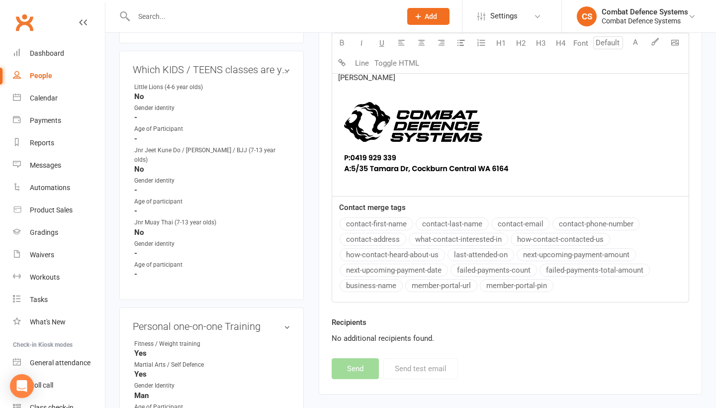
click at [423, 181] on p "﻿ ﻿ ﻿" at bounding box center [510, 138] width 344 height 102
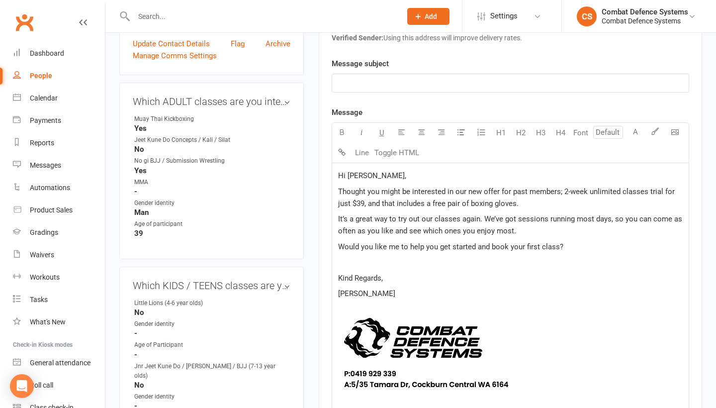
scroll to position [209, 0]
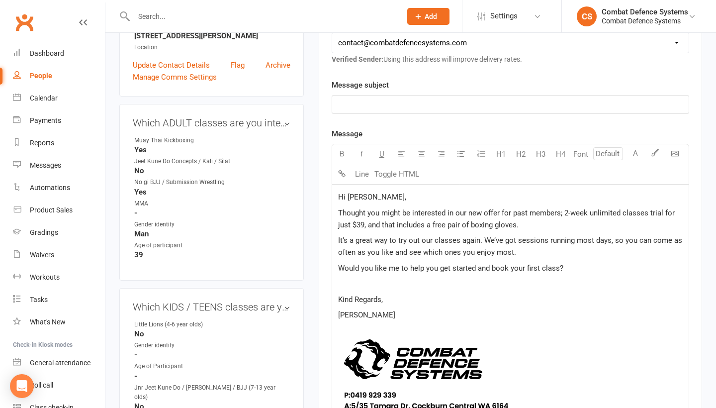
click at [385, 102] on p "﻿" at bounding box center [510, 104] width 344 height 12
click at [342, 103] on span "new trial offer" at bounding box center [361, 104] width 46 height 9
click at [397, 115] on div "Message subject New trial offer Message Select image from library U H1 H2 H3 H4…" at bounding box center [509, 309] width 357 height 460
click at [354, 105] on span "New trial offer" at bounding box center [362, 104] width 48 height 9
drag, startPoint x: 355, startPoint y: 103, endPoint x: 311, endPoint y: 103, distance: 44.2
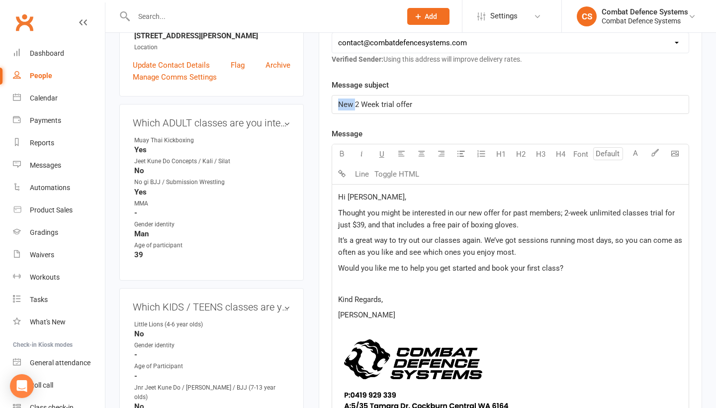
click at [311, 103] on main "Signed up about [DATE] added on [DATE] Last contacted about [DATE] email sent o…" at bounding box center [510, 239] width 398 height 803
click at [372, 120] on div "Message subject 2 Week trial offer Message Select image from library U H1 H2 H3…" at bounding box center [509, 309] width 357 height 460
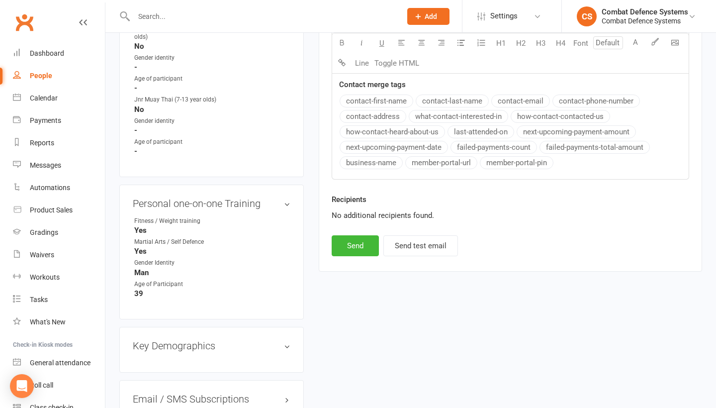
scroll to position [694, 0]
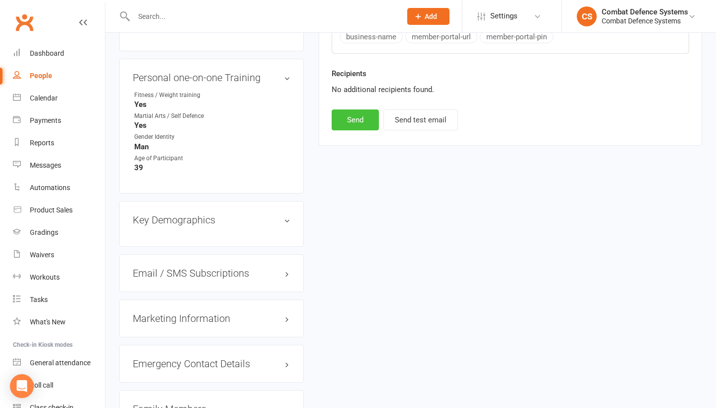
click at [354, 114] on button "Send" at bounding box center [354, 119] width 47 height 21
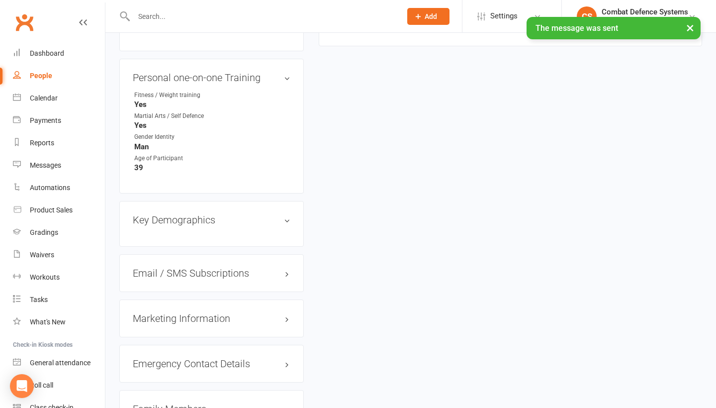
click at [691, 30] on button "×" at bounding box center [690, 27] width 18 height 21
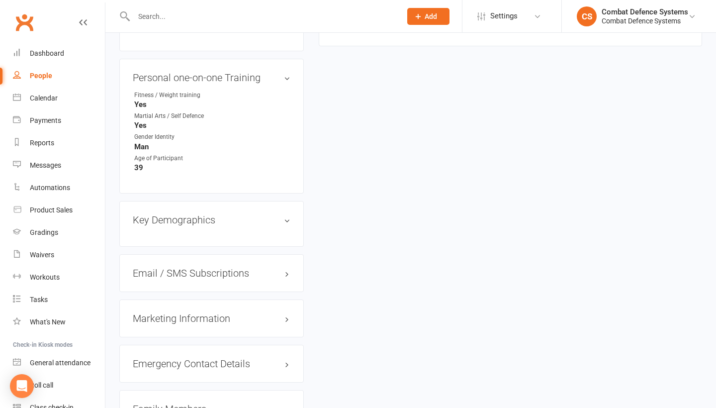
click at [152, 16] on input "text" at bounding box center [262, 16] width 263 height 14
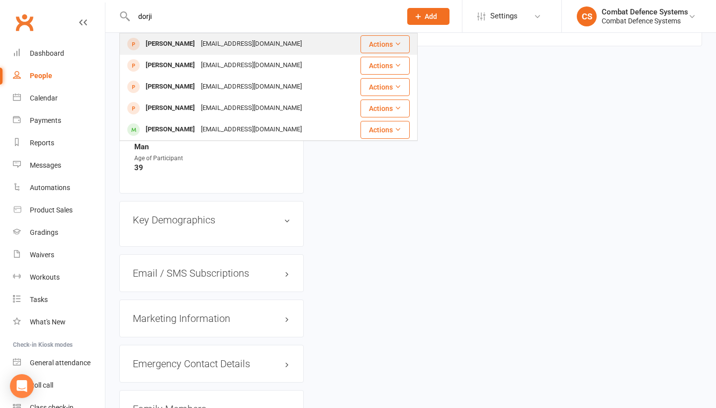
type input "dormitory"
drag, startPoint x: 154, startPoint y: 33, endPoint x: 164, endPoint y: 43, distance: 14.1
click at [164, 43] on div "[PERSON_NAME]" at bounding box center [170, 44] width 55 height 14
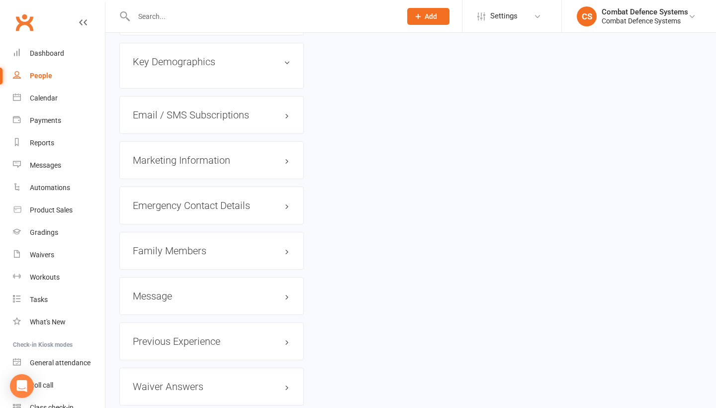
scroll to position [856, 0]
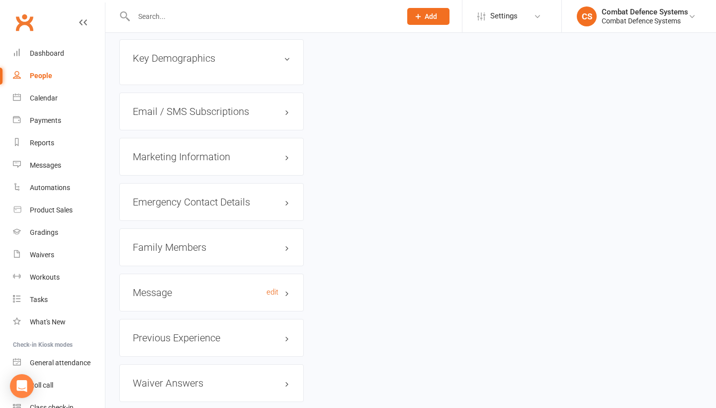
click at [165, 287] on h3 "Message edit" at bounding box center [212, 292] width 158 height 11
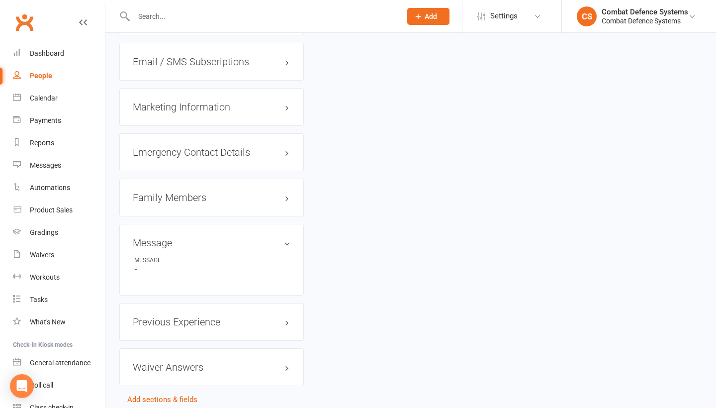
scroll to position [938, 0]
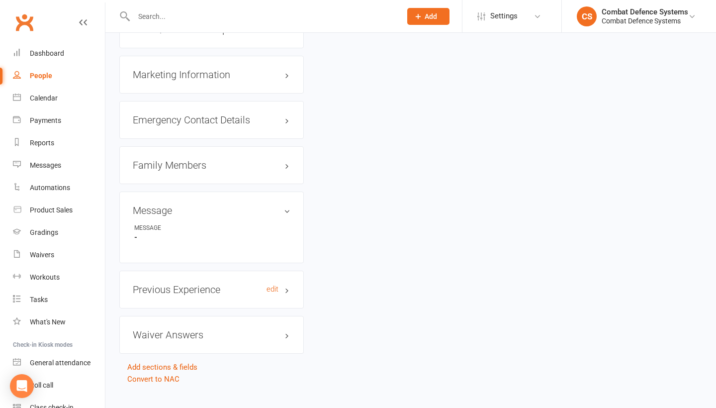
click at [176, 284] on h3 "Previous Experience edit" at bounding box center [212, 289] width 158 height 11
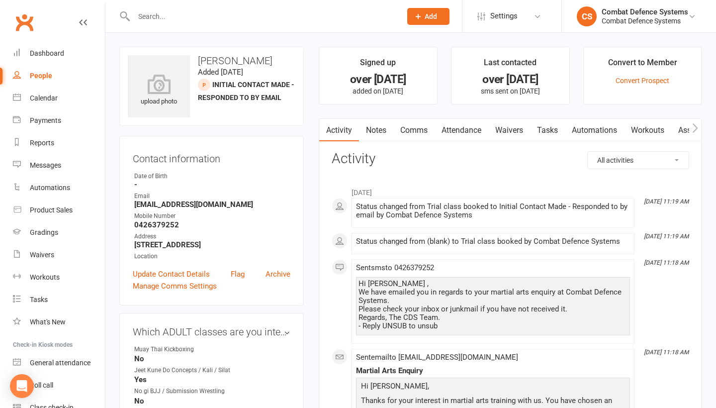
scroll to position [0, 0]
click at [151, 19] on input "text" at bounding box center [262, 16] width 263 height 14
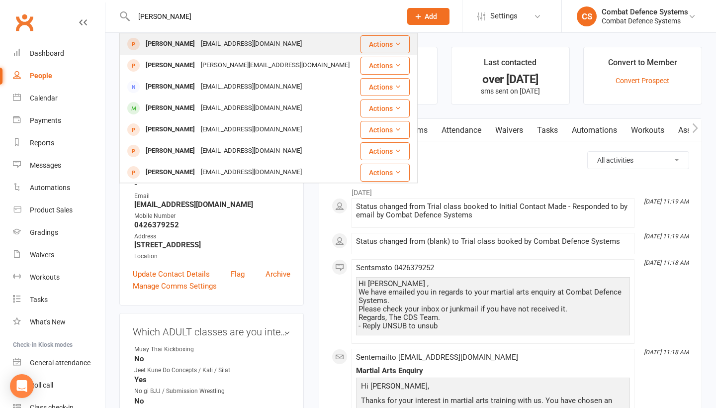
type input "[PERSON_NAME]"
click at [162, 41] on div "[PERSON_NAME]" at bounding box center [170, 44] width 55 height 14
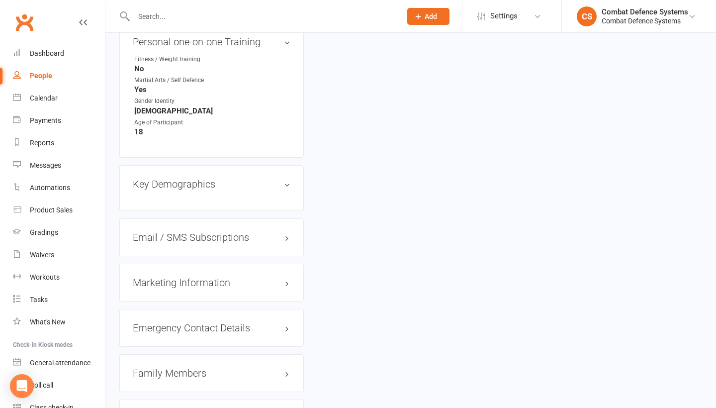
scroll to position [854, 0]
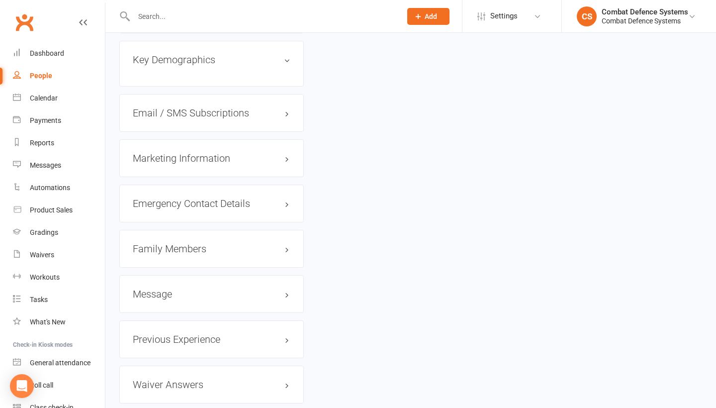
click at [181, 243] on h3 "Family Members" at bounding box center [212, 248] width 158 height 11
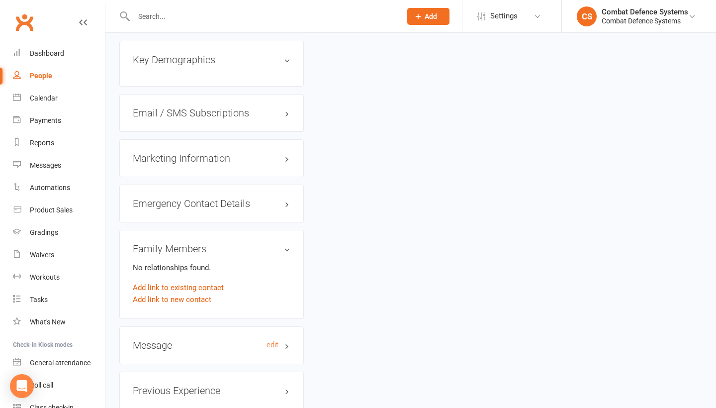
click at [162, 339] on h3 "Message edit" at bounding box center [212, 344] width 158 height 11
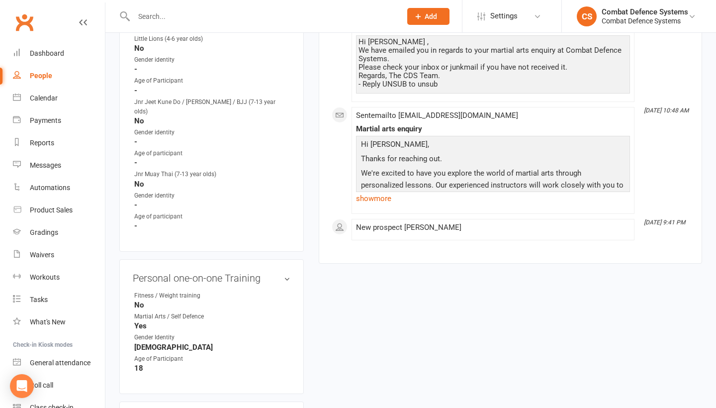
scroll to position [446, 0]
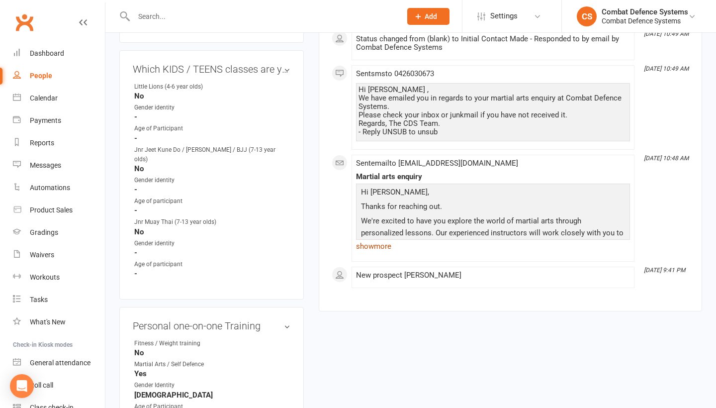
click at [385, 243] on link "show more" at bounding box center [493, 246] width 274 height 14
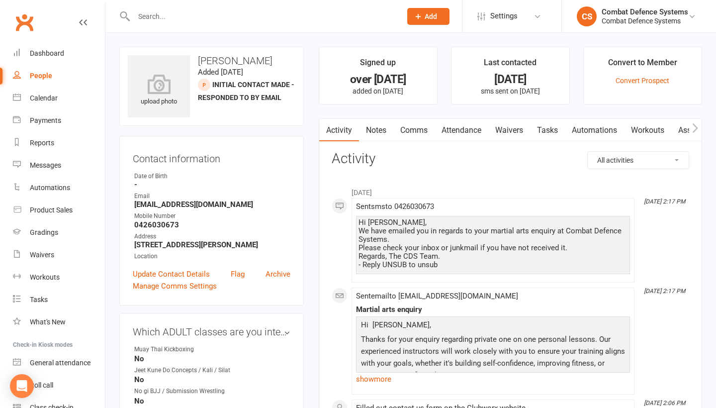
scroll to position [0, 0]
click at [167, 14] on input "text" at bounding box center [262, 16] width 263 height 14
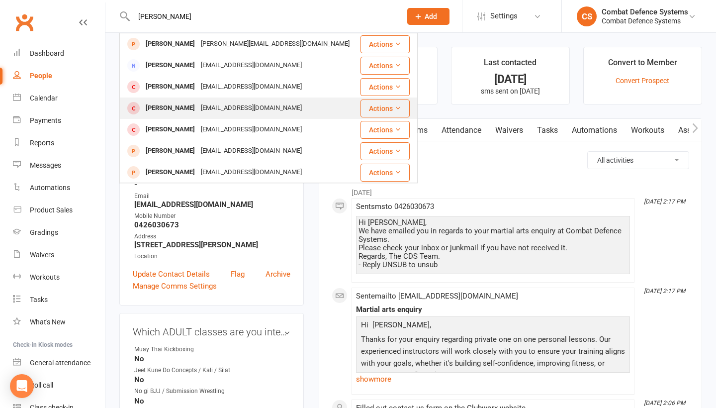
type input "[PERSON_NAME]"
click at [169, 108] on div "[PERSON_NAME]" at bounding box center [170, 108] width 55 height 14
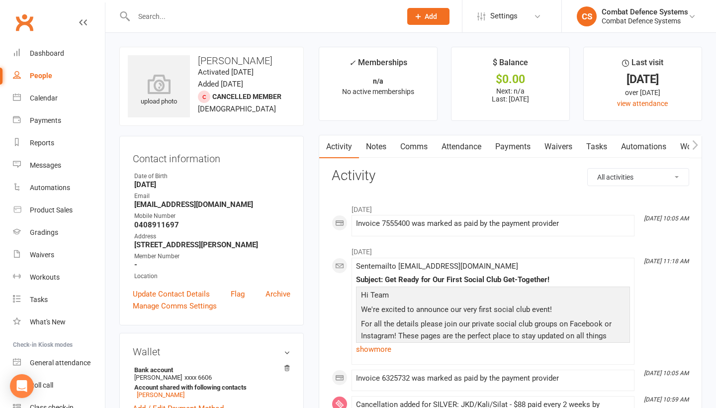
scroll to position [44, 0]
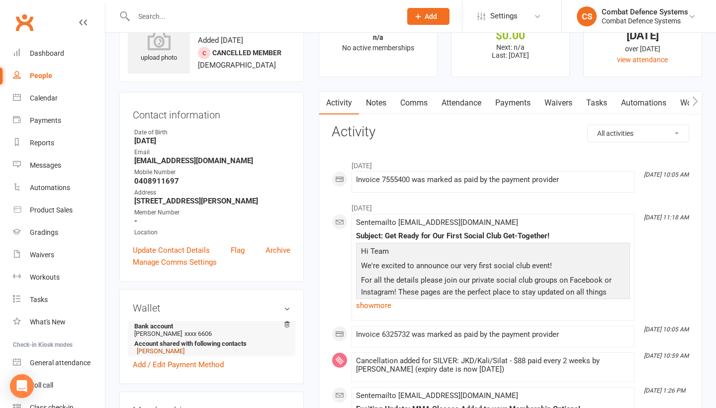
click at [150, 350] on link "[PERSON_NAME]" at bounding box center [161, 350] width 48 height 7
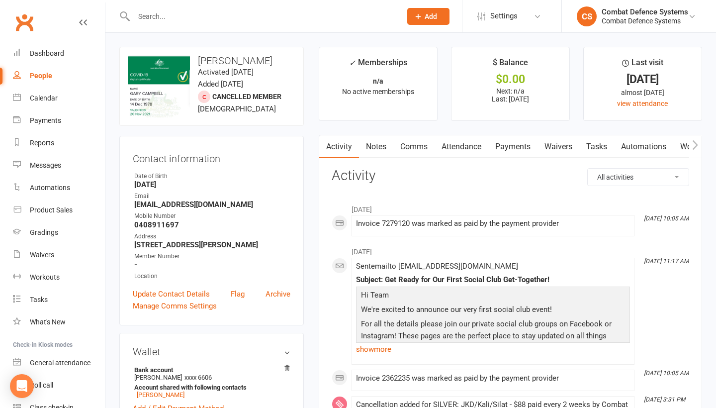
click at [165, 12] on input "text" at bounding box center [262, 16] width 263 height 14
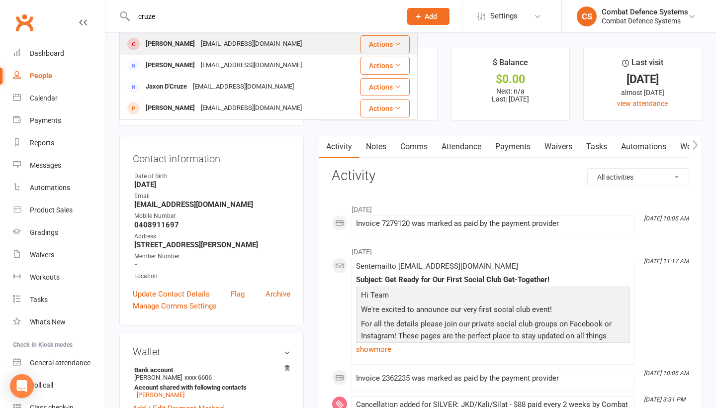
type input "cruze"
click at [168, 41] on div "[PERSON_NAME]" at bounding box center [170, 44] width 55 height 14
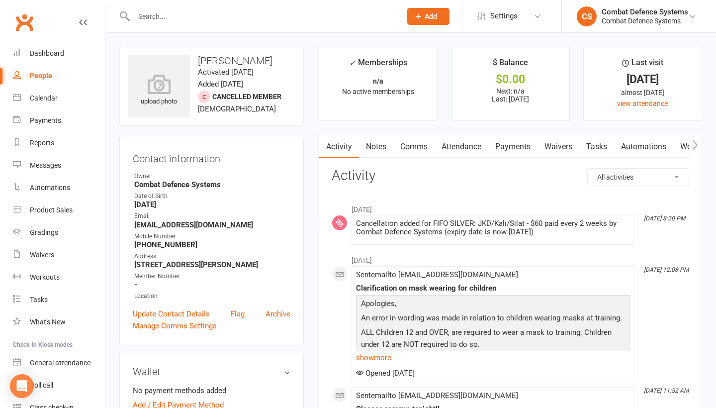
click at [197, 19] on input "text" at bounding box center [262, 16] width 263 height 14
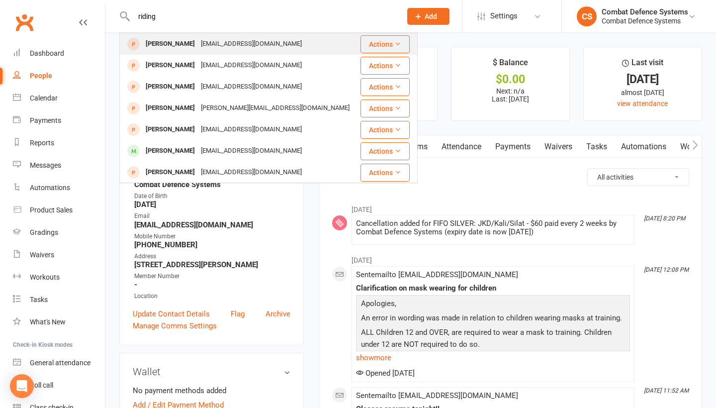
type input "riding"
click at [198, 47] on div "[EMAIL_ADDRESS][DOMAIN_NAME]" at bounding box center [251, 44] width 107 height 14
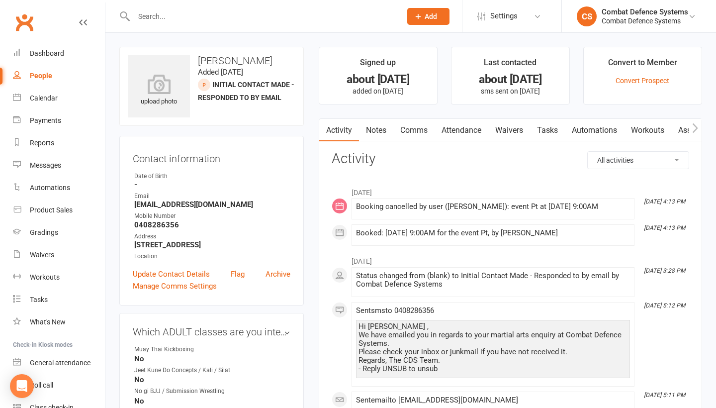
click at [410, 128] on link "Comms" at bounding box center [413, 130] width 41 height 23
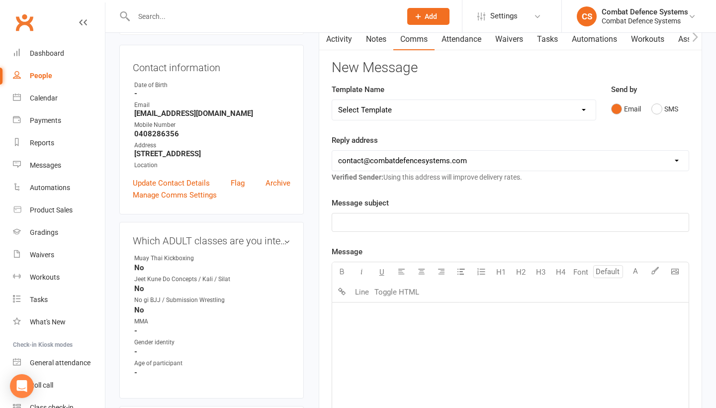
scroll to position [98, 0]
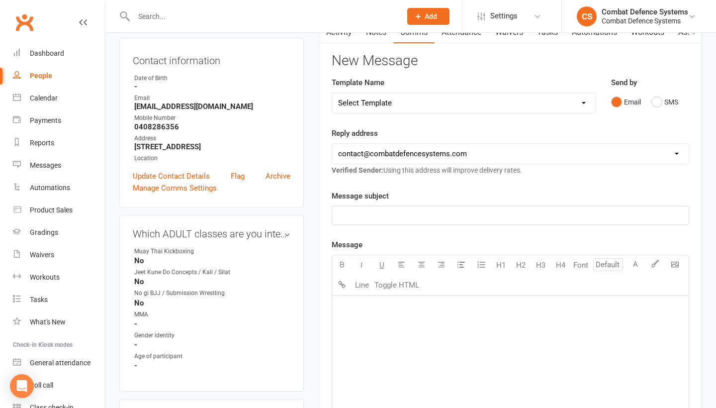
click at [374, 318] on div "﻿" at bounding box center [510, 369] width 356 height 149
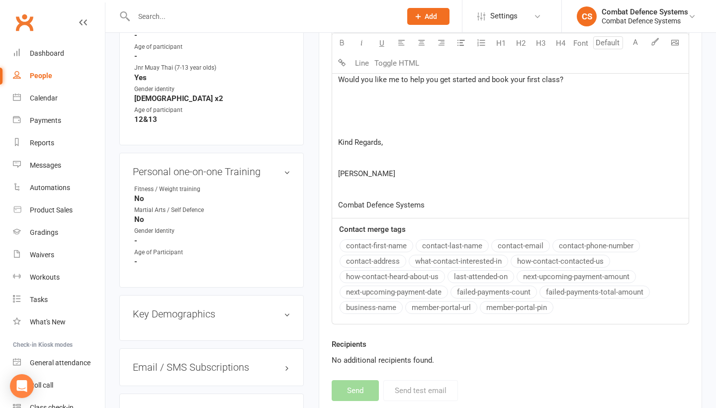
click at [372, 188] on p "﻿" at bounding box center [510, 189] width 344 height 12
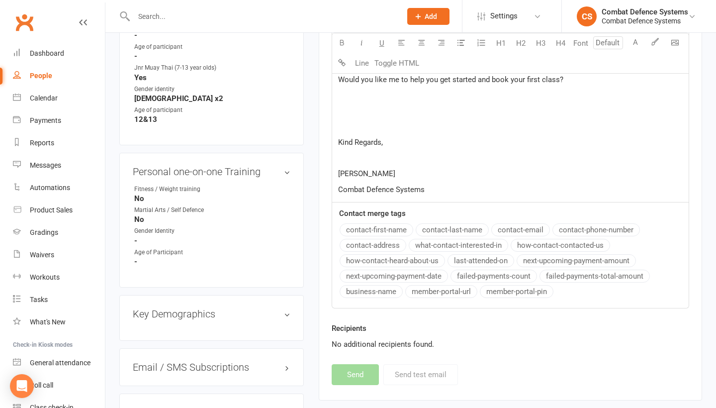
click at [359, 159] on p "﻿" at bounding box center [510, 158] width 344 height 12
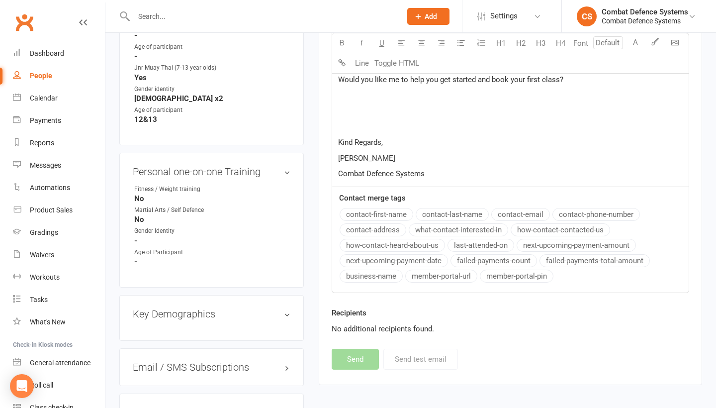
click at [352, 130] on p "﻿" at bounding box center [510, 127] width 344 height 12
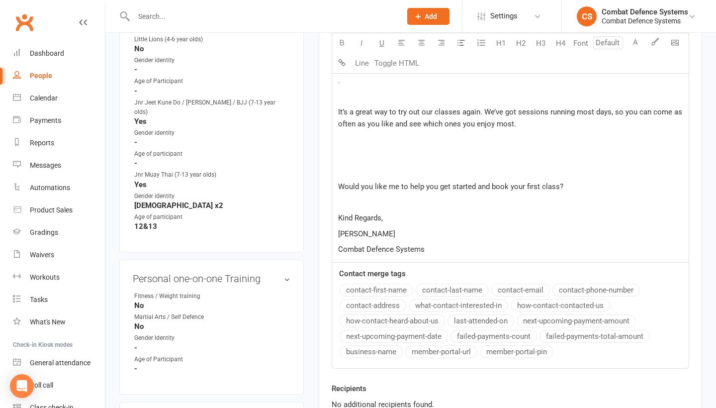
scroll to position [484, 0]
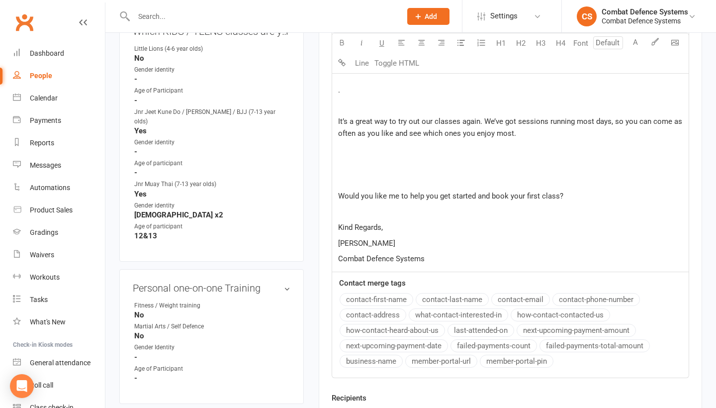
click at [360, 184] on p "﻿" at bounding box center [510, 180] width 344 height 12
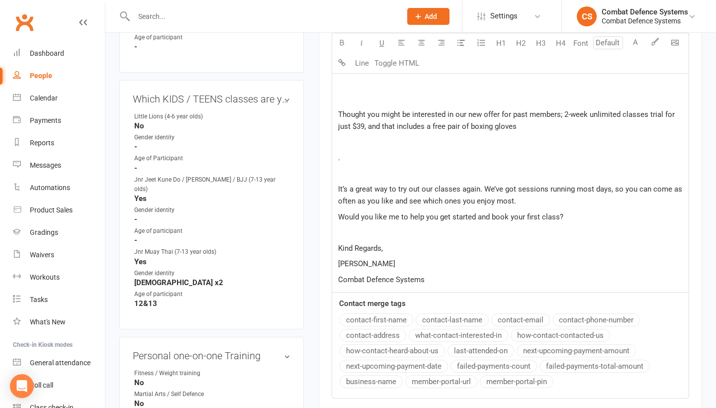
scroll to position [414, 0]
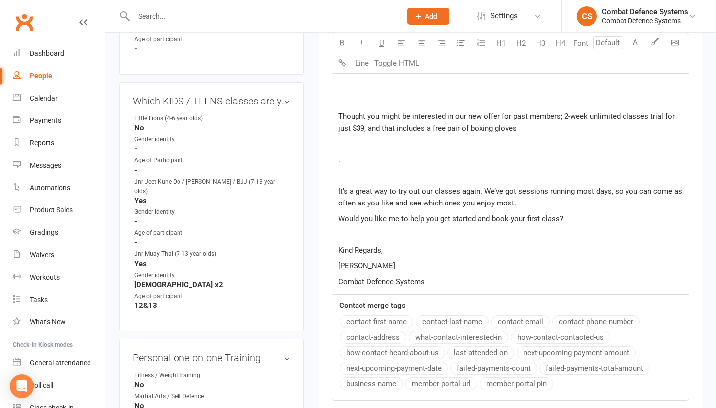
click at [344, 175] on p "﻿" at bounding box center [510, 175] width 344 height 12
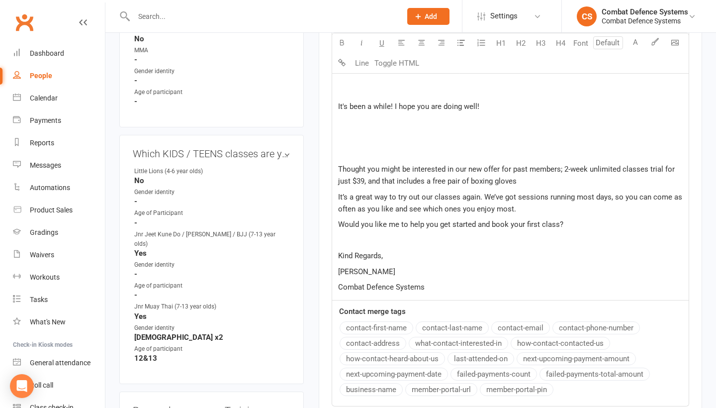
scroll to position [354, 0]
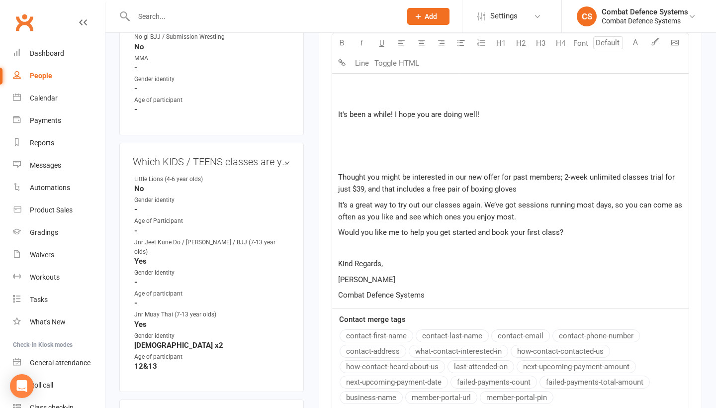
click at [362, 159] on p "﻿" at bounding box center [510, 162] width 344 height 12
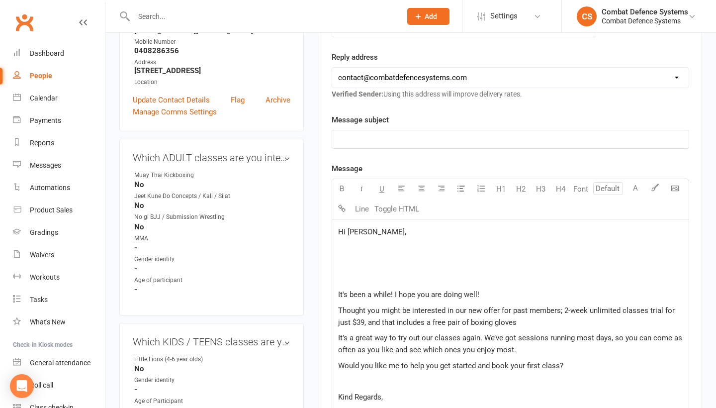
scroll to position [190, 0]
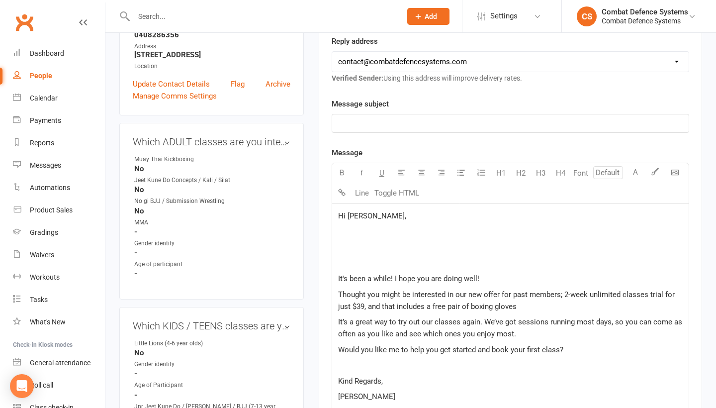
click at [369, 259] on p "﻿" at bounding box center [510, 263] width 344 height 12
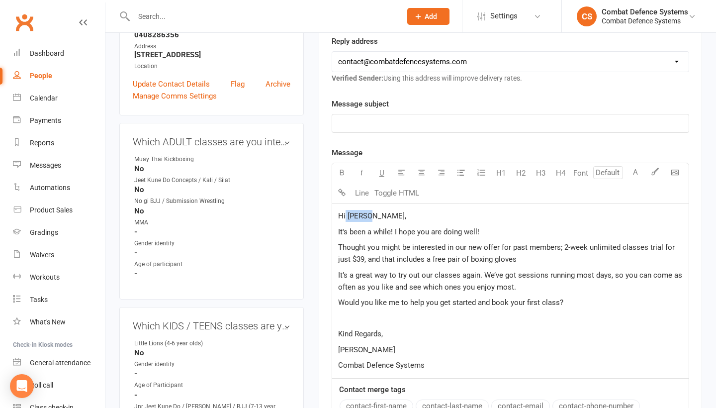
drag, startPoint x: 369, startPoint y: 215, endPoint x: 345, endPoint y: 214, distance: 23.9
click at [345, 214] on span "Hi [PERSON_NAME]," at bounding box center [372, 215] width 68 height 9
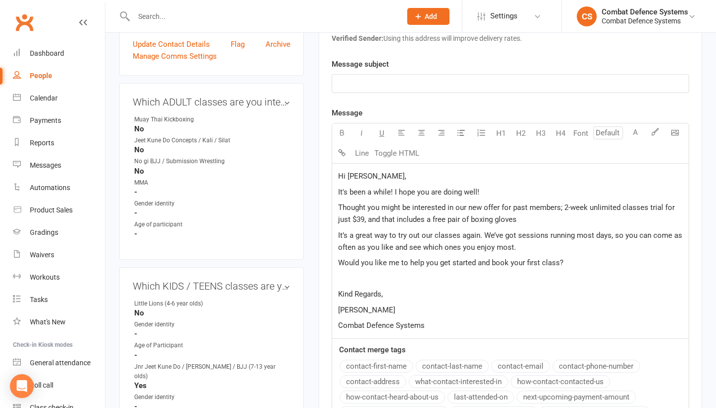
scroll to position [248, 0]
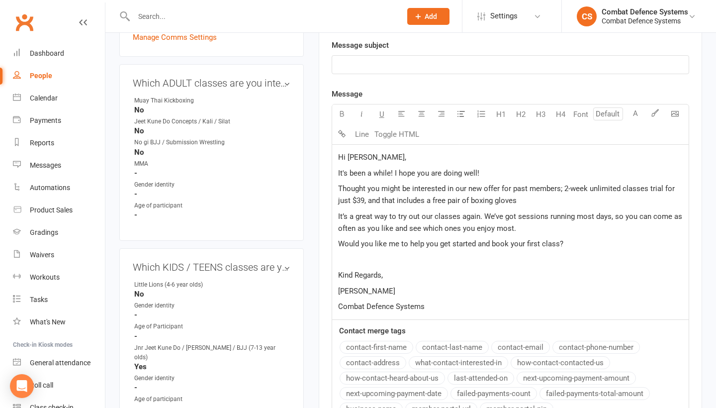
click at [489, 170] on p "It's been a while! I hope you are doing well!" at bounding box center [510, 173] width 344 height 12
drag, startPoint x: 394, startPoint y: 172, endPoint x: 335, endPoint y: 172, distance: 58.6
click at [335, 172] on div "Hi [PERSON_NAME], It's been a while! I hope you are doing well! Thought you mig…" at bounding box center [510, 232] width 356 height 174
click at [336, 187] on div "Hi [PERSON_NAME], I hope you are doing well! Thought you might be interested in…" at bounding box center [510, 232] width 356 height 174
click at [478, 188] on span "As you enquired some time ago with us, I Thought you might be interested in our…" at bounding box center [503, 194] width 330 height 21
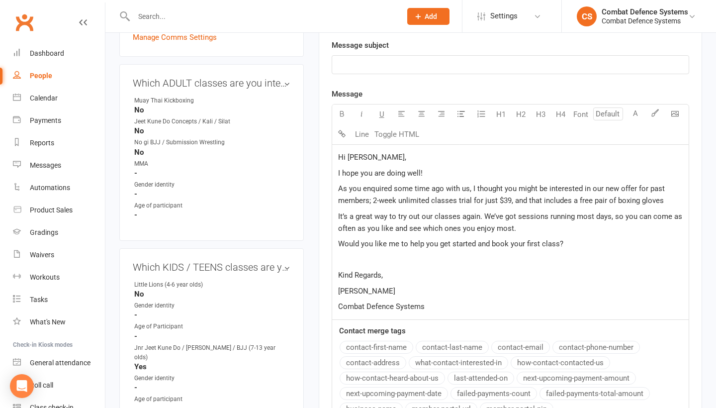
click at [619, 188] on span "As you enquired some time ago with us, I thought you might be interested in our…" at bounding box center [502, 194] width 328 height 21
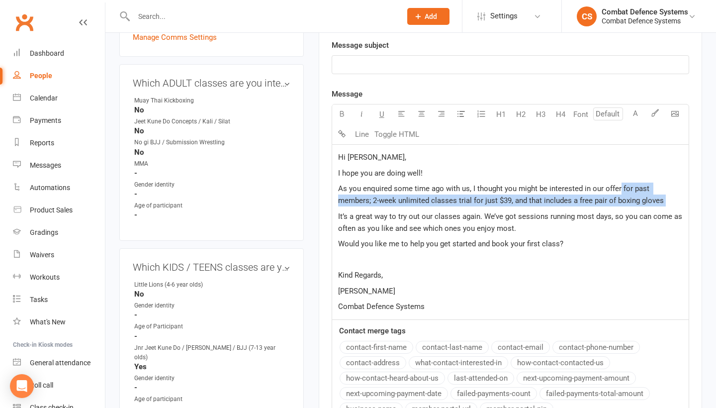
drag, startPoint x: 619, startPoint y: 188, endPoint x: 629, endPoint y: 206, distance: 20.0
click at [629, 206] on div "Hi [PERSON_NAME], I hope you are doing well! As you enquired some time ago with…" at bounding box center [510, 232] width 356 height 174
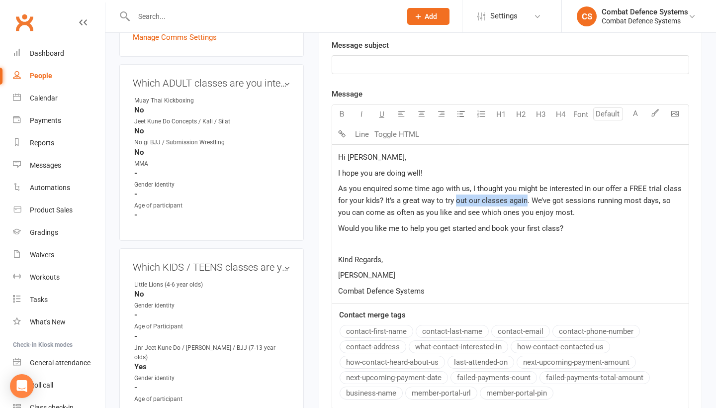
drag, startPoint x: 524, startPoint y: 200, endPoint x: 455, endPoint y: 198, distance: 69.1
click at [455, 198] on span "As you enquired some time ago with us, I thought you might be interested in our…" at bounding box center [510, 200] width 345 height 33
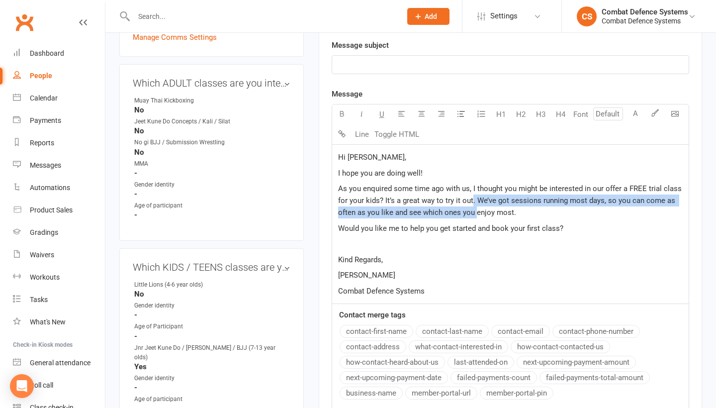
drag, startPoint x: 471, startPoint y: 200, endPoint x: 475, endPoint y: 213, distance: 13.4
click at [475, 213] on span "As you enquired some time ago with us, I thought you might be interested in our…" at bounding box center [510, 200] width 345 height 33
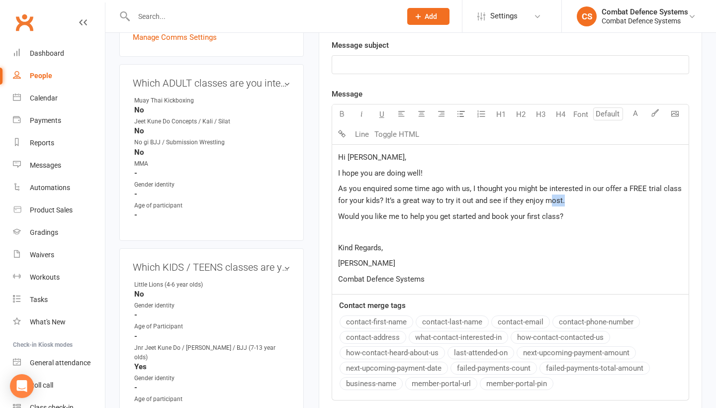
drag, startPoint x: 563, startPoint y: 203, endPoint x: 547, endPoint y: 201, distance: 15.5
click at [547, 201] on p "As you enquired some time ago with us, I thought you might be interested in our…" at bounding box center [510, 194] width 344 height 24
drag, startPoint x: 538, startPoint y: 216, endPoint x: 508, endPoint y: 215, distance: 29.3
click at [508, 215] on span "Would you like me to help you get started and book your first class?" at bounding box center [450, 216] width 225 height 9
click at [408, 232] on p "﻿" at bounding box center [510, 232] width 344 height 12
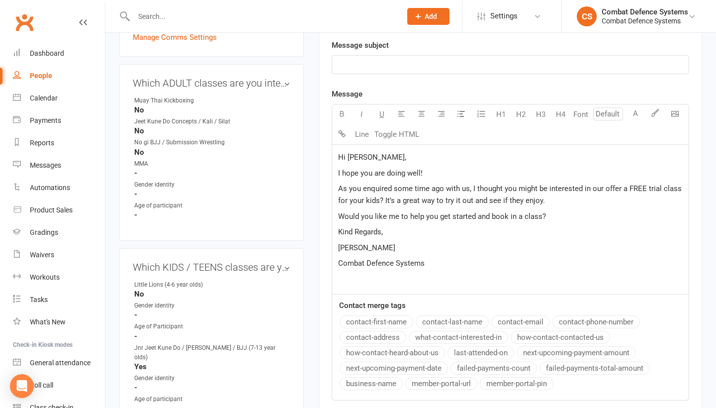
click at [422, 263] on span "Combat Defence Systems" at bounding box center [381, 262] width 86 height 9
click at [678, 113] on body "Prospect Member Non-attending contact Class / event Appointment Grading event T…" at bounding box center [358, 409] width 716 height 1311
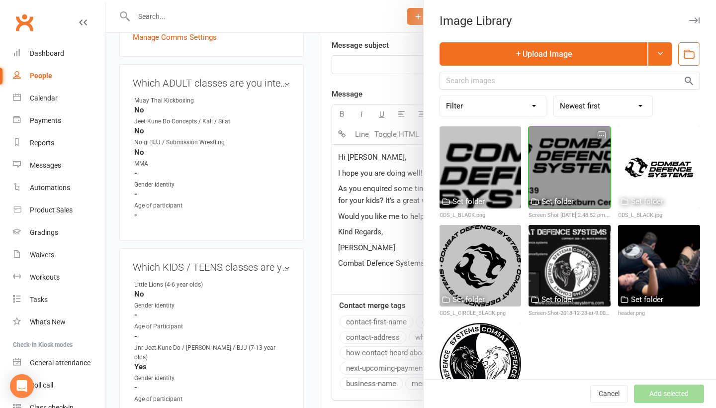
click at [575, 166] on div at bounding box center [569, 167] width 82 height 82
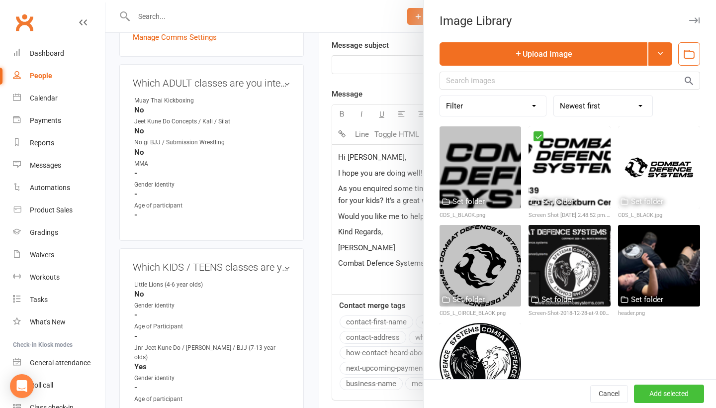
click at [654, 393] on button "Add selected" at bounding box center [669, 394] width 70 height 18
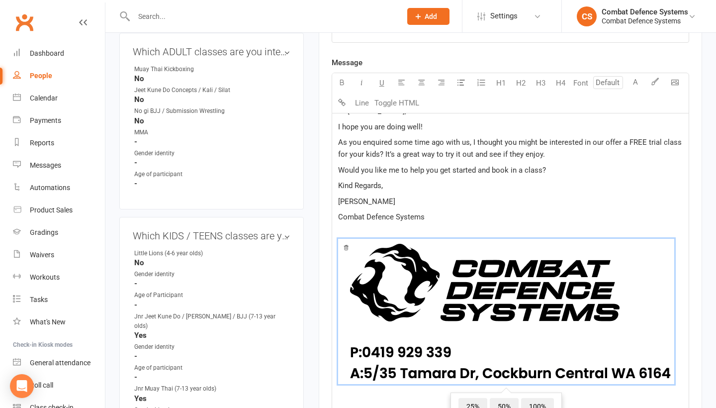
scroll to position [15, 0]
click at [502, 404] on span "50%" at bounding box center [504, 407] width 29 height 18
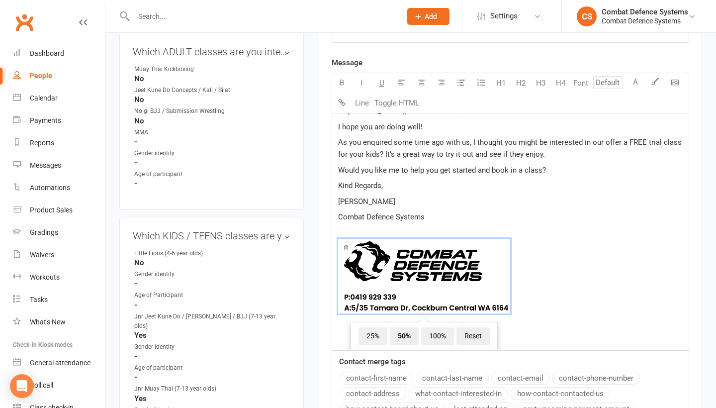
click at [573, 245] on span "﻿ 25% 50% 100% Reset" at bounding box center [510, 278] width 344 height 78
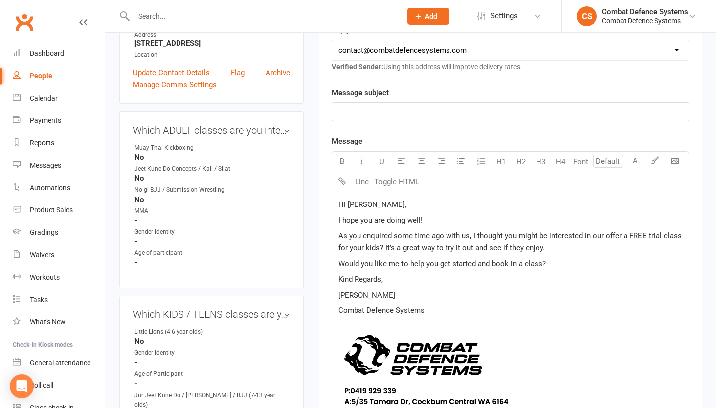
scroll to position [0, 0]
click at [369, 108] on p "﻿" at bounding box center [510, 112] width 344 height 12
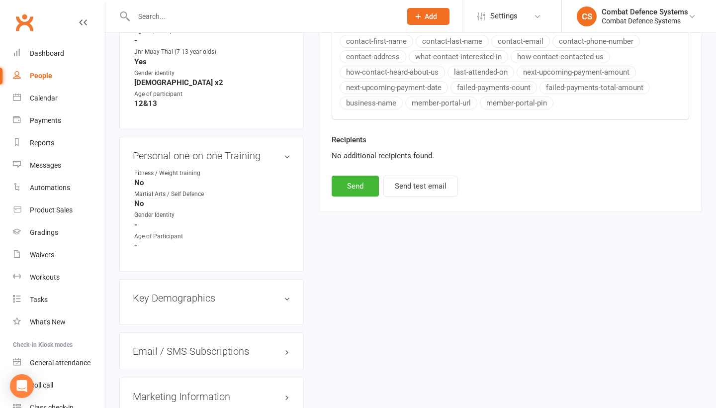
scroll to position [674, 0]
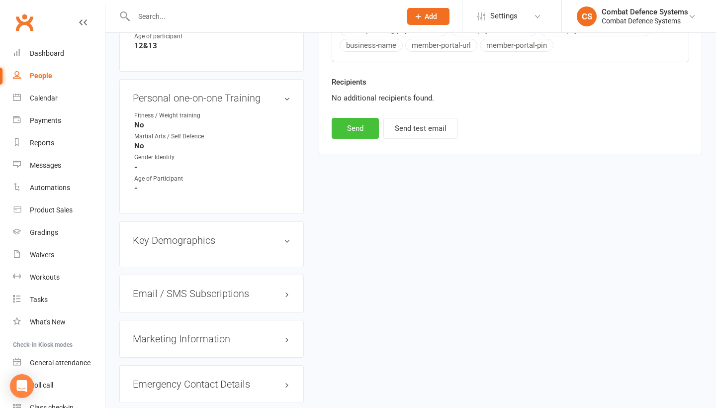
click at [350, 129] on button "Send" at bounding box center [354, 128] width 47 height 21
